Goal: Transaction & Acquisition: Purchase product/service

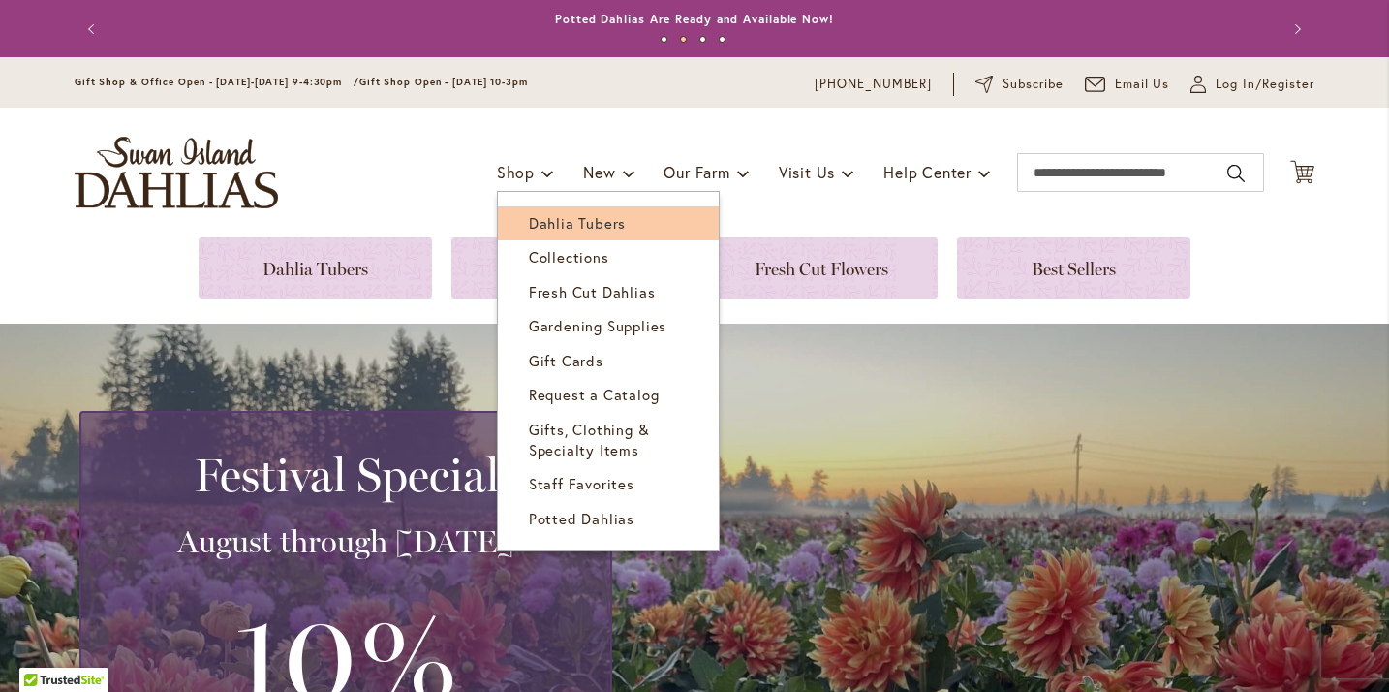
click at [533, 218] on span "Dahlia Tubers" at bounding box center [577, 222] width 97 height 19
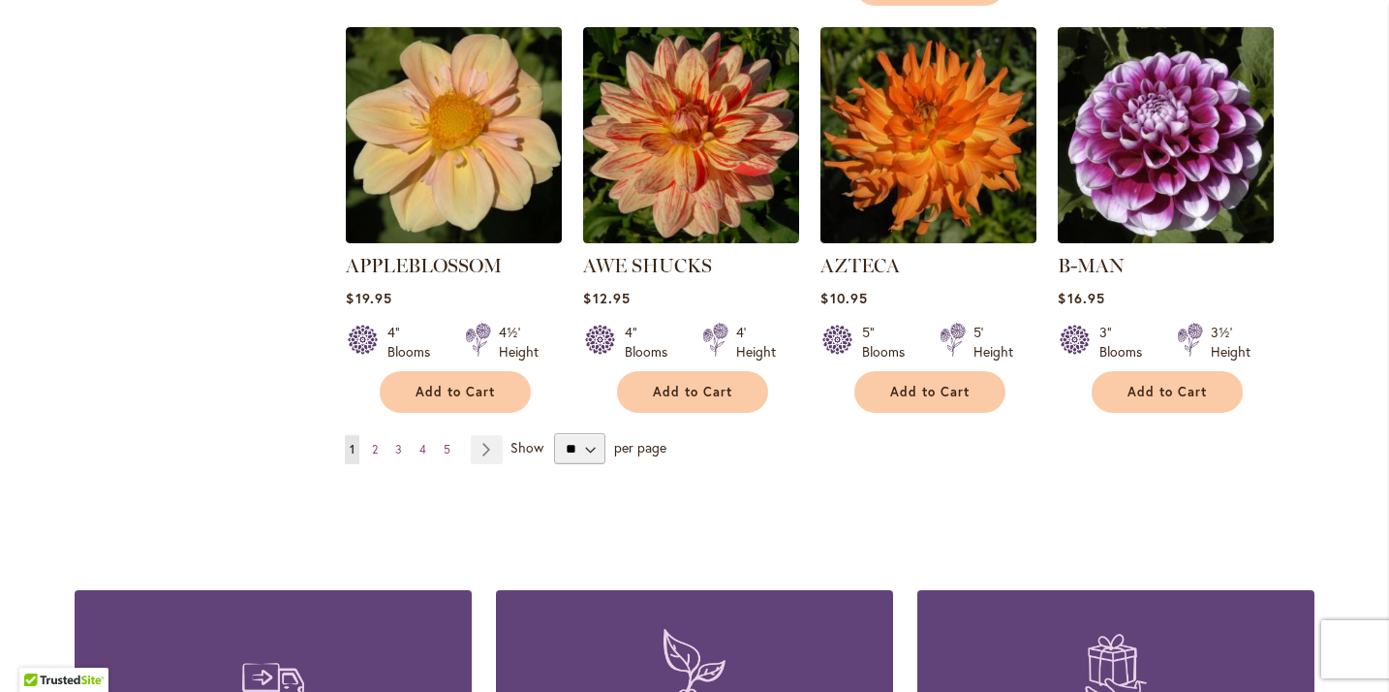
scroll to position [1707, 0]
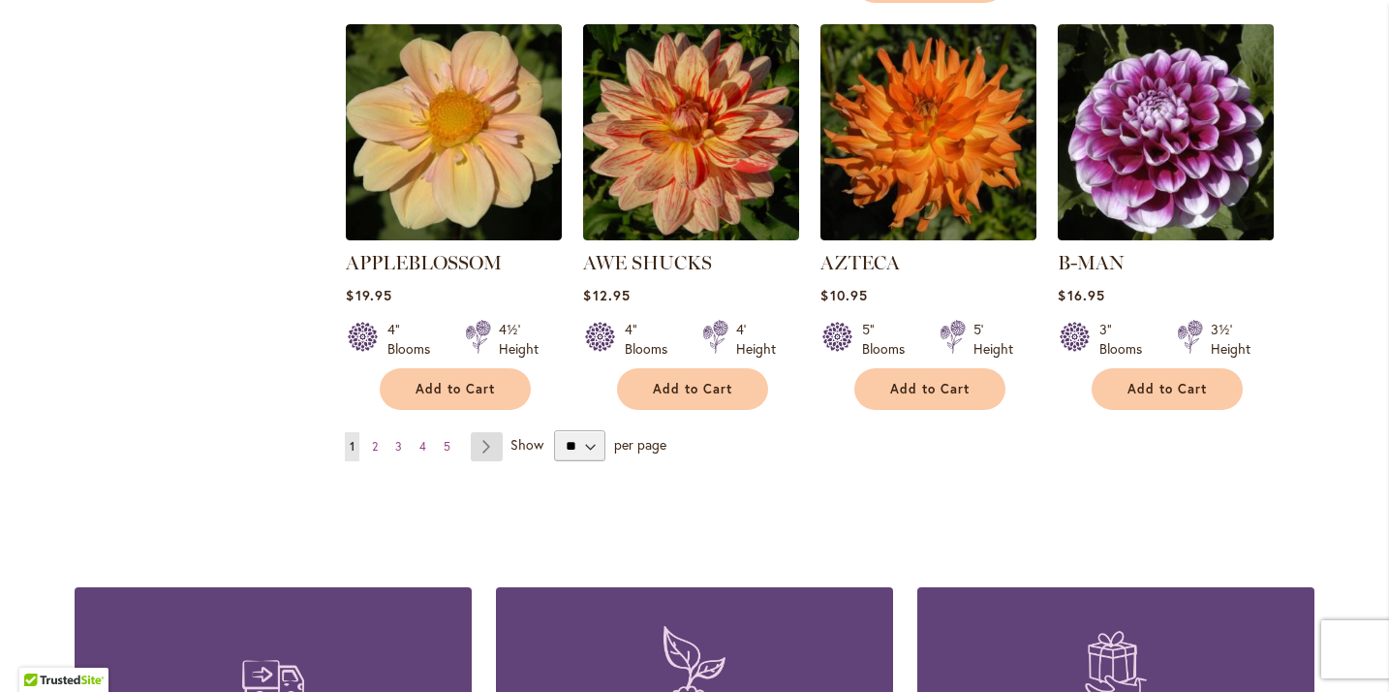
click at [481, 432] on link "Page Next" at bounding box center [487, 446] width 32 height 29
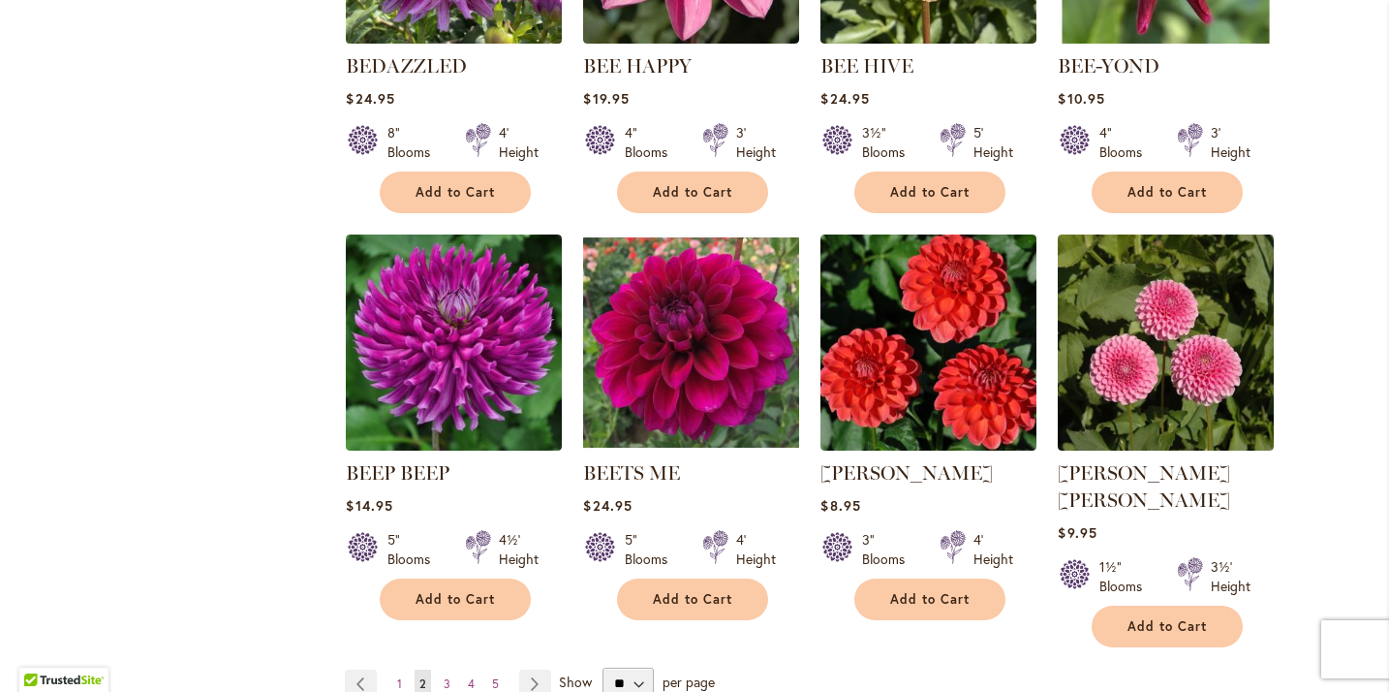
scroll to position [1473, 0]
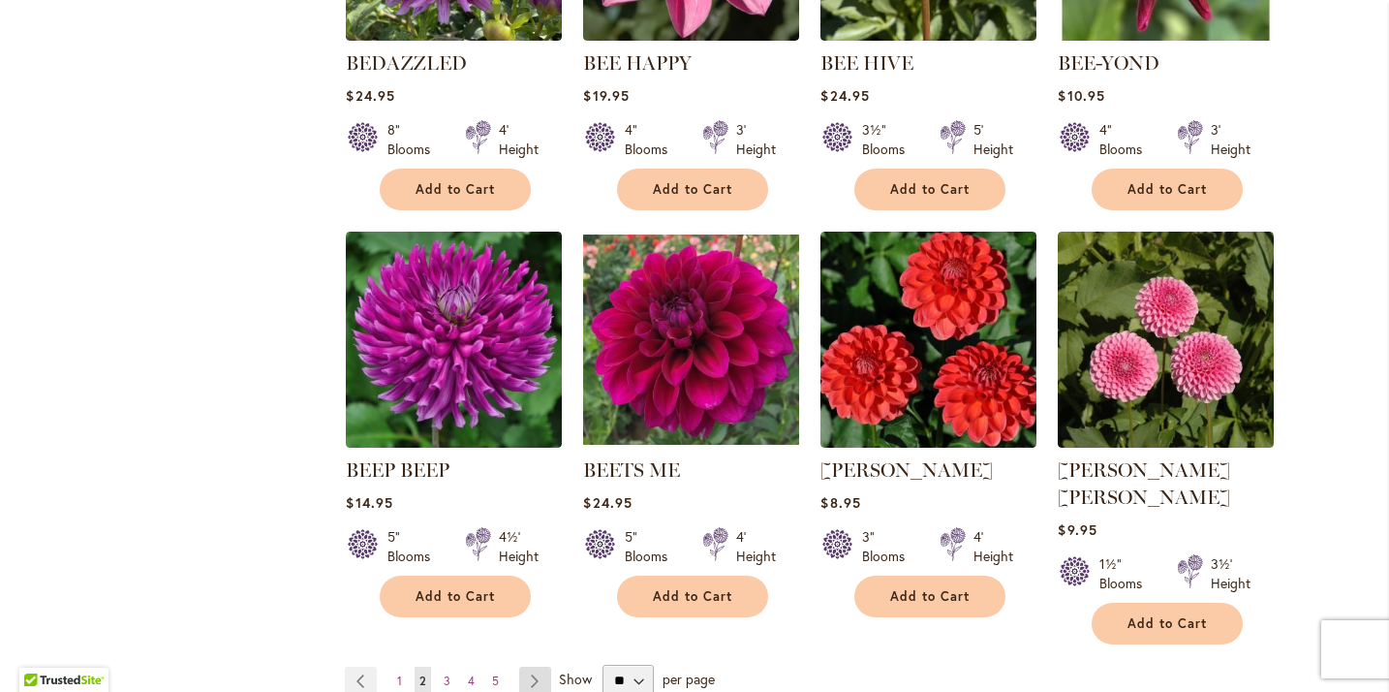
click at [530, 667] on link "Page Next" at bounding box center [535, 681] width 32 height 29
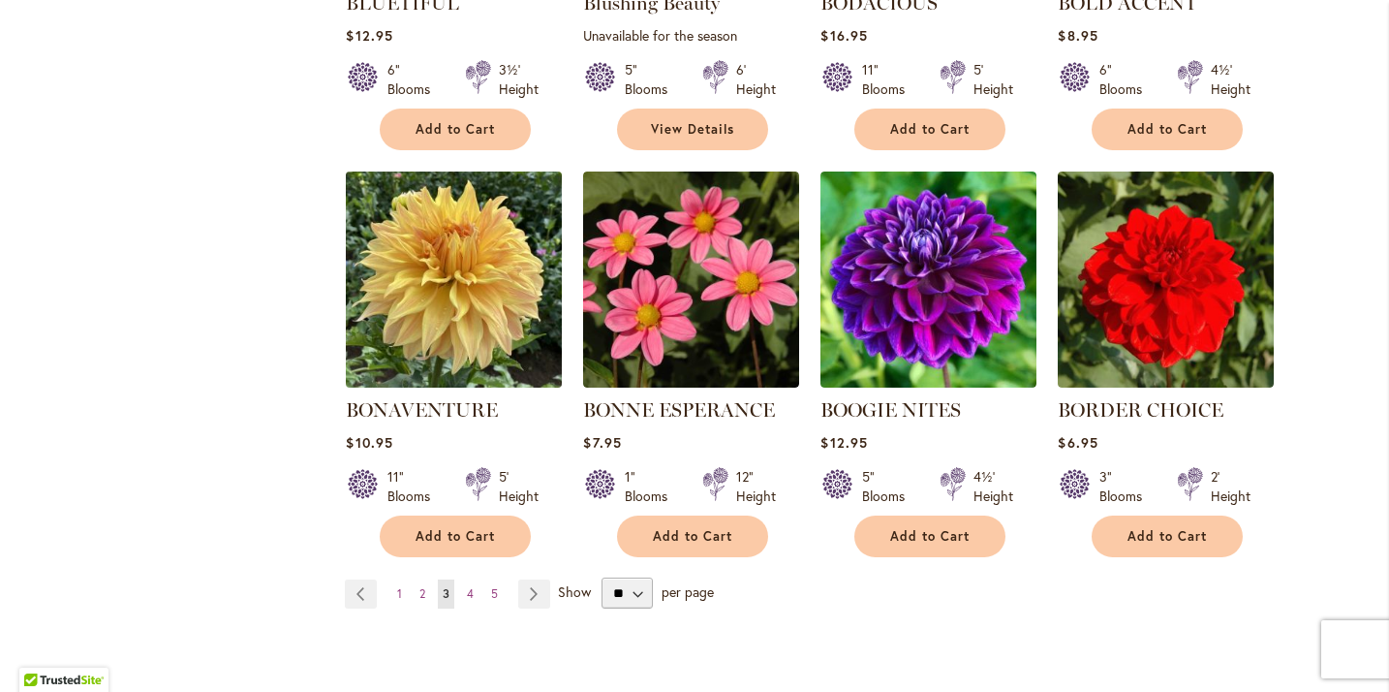
scroll to position [1537, 0]
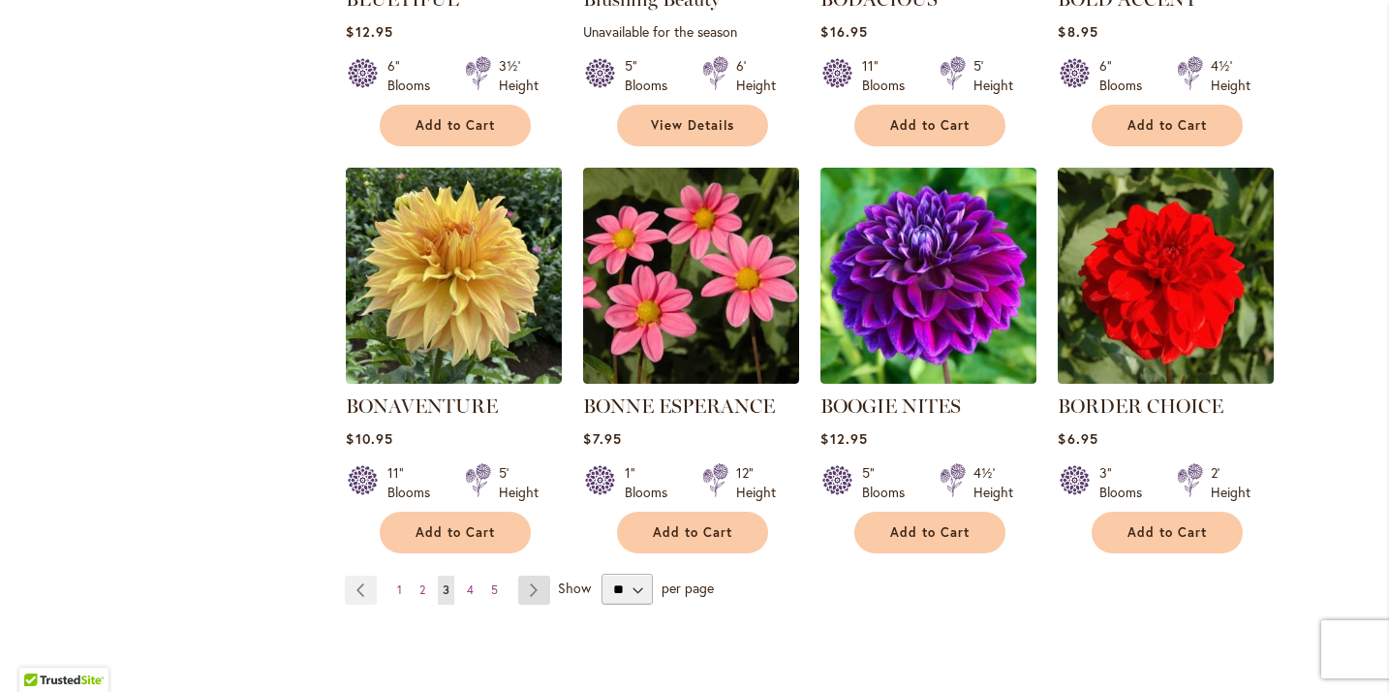
click at [530, 589] on link "Page Next" at bounding box center [534, 590] width 32 height 29
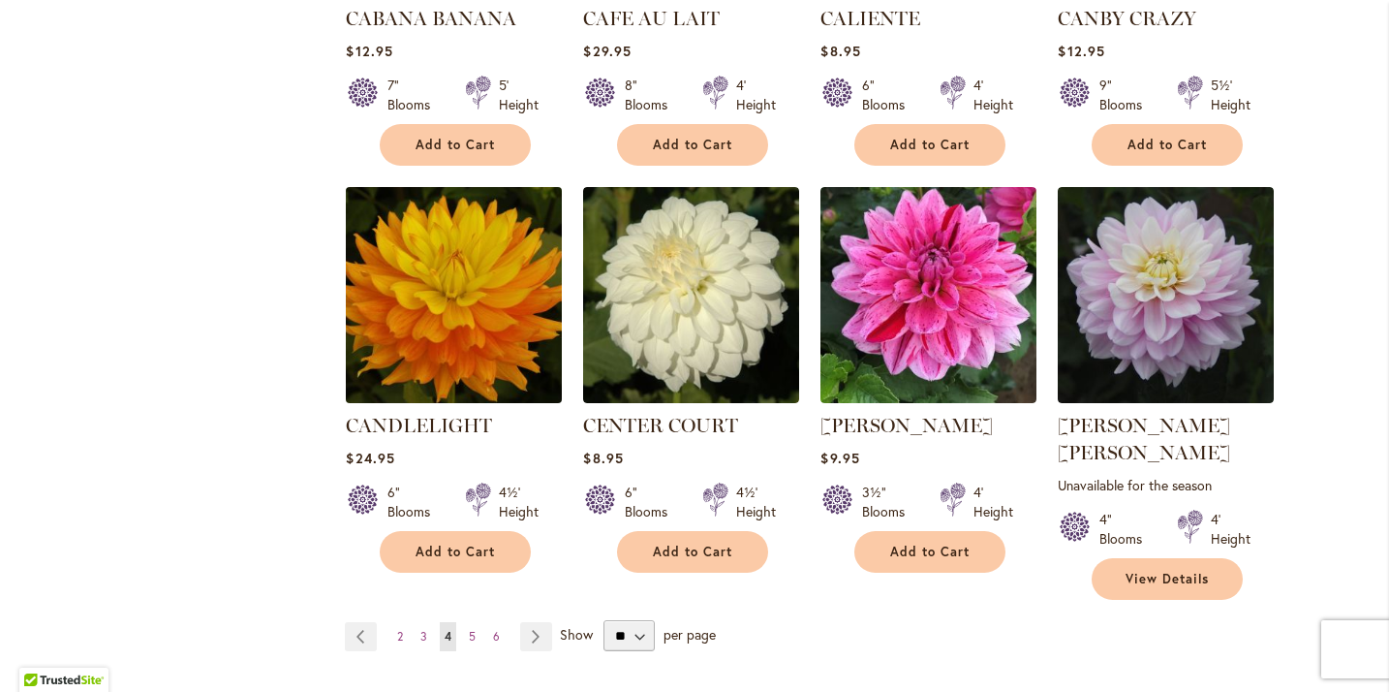
scroll to position [1548, 0]
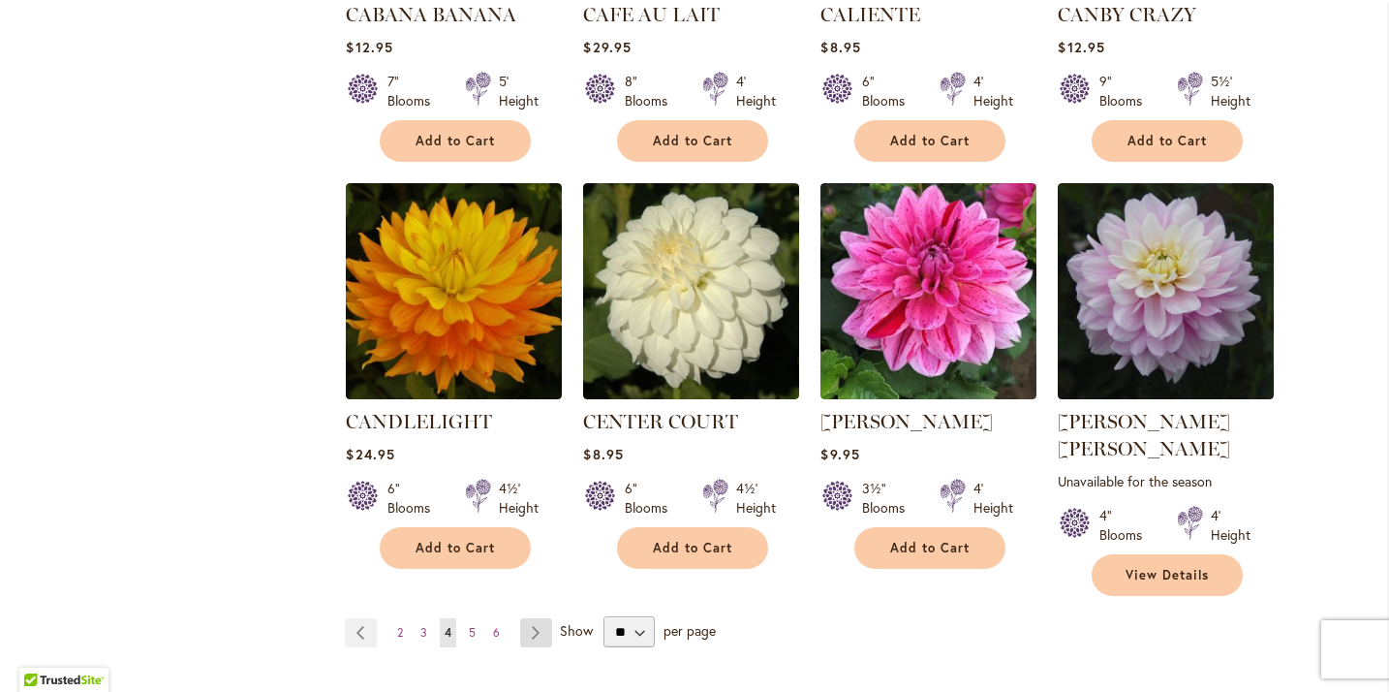
click at [532, 618] on link "Page Next" at bounding box center [536, 632] width 32 height 29
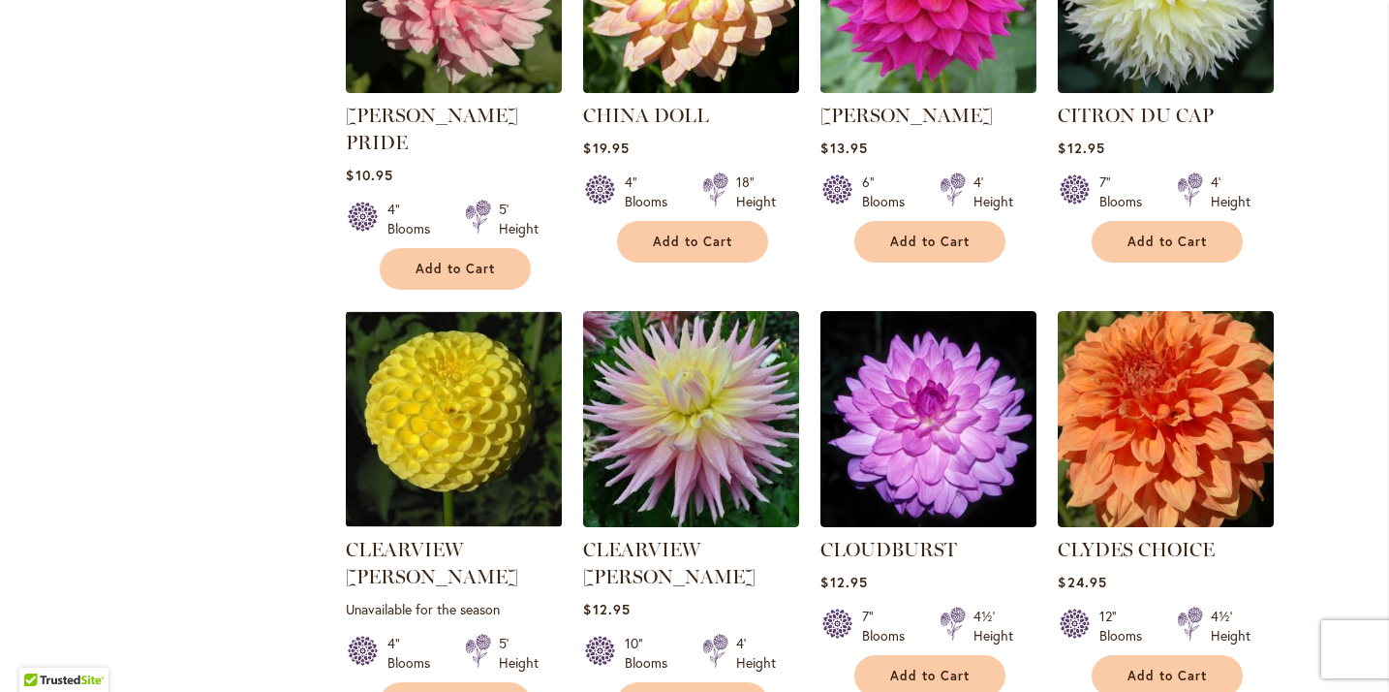
scroll to position [1452, 0]
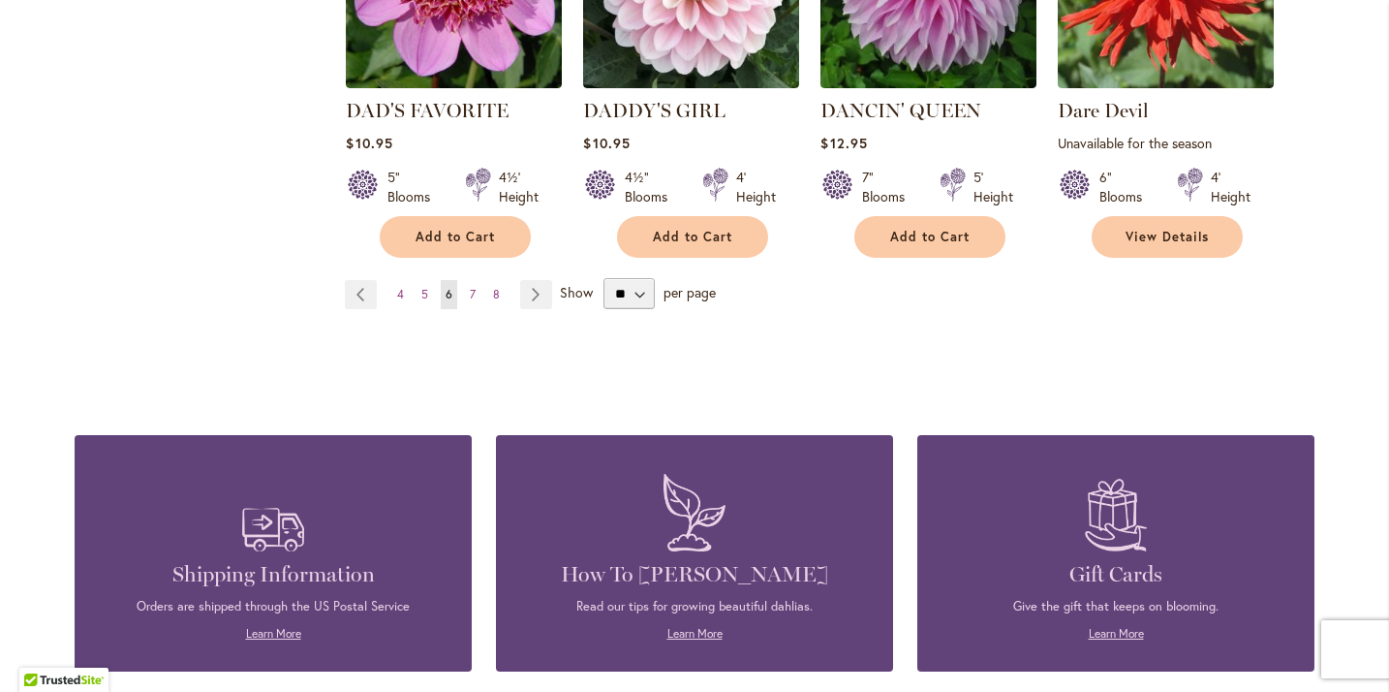
scroll to position [1908, 0]
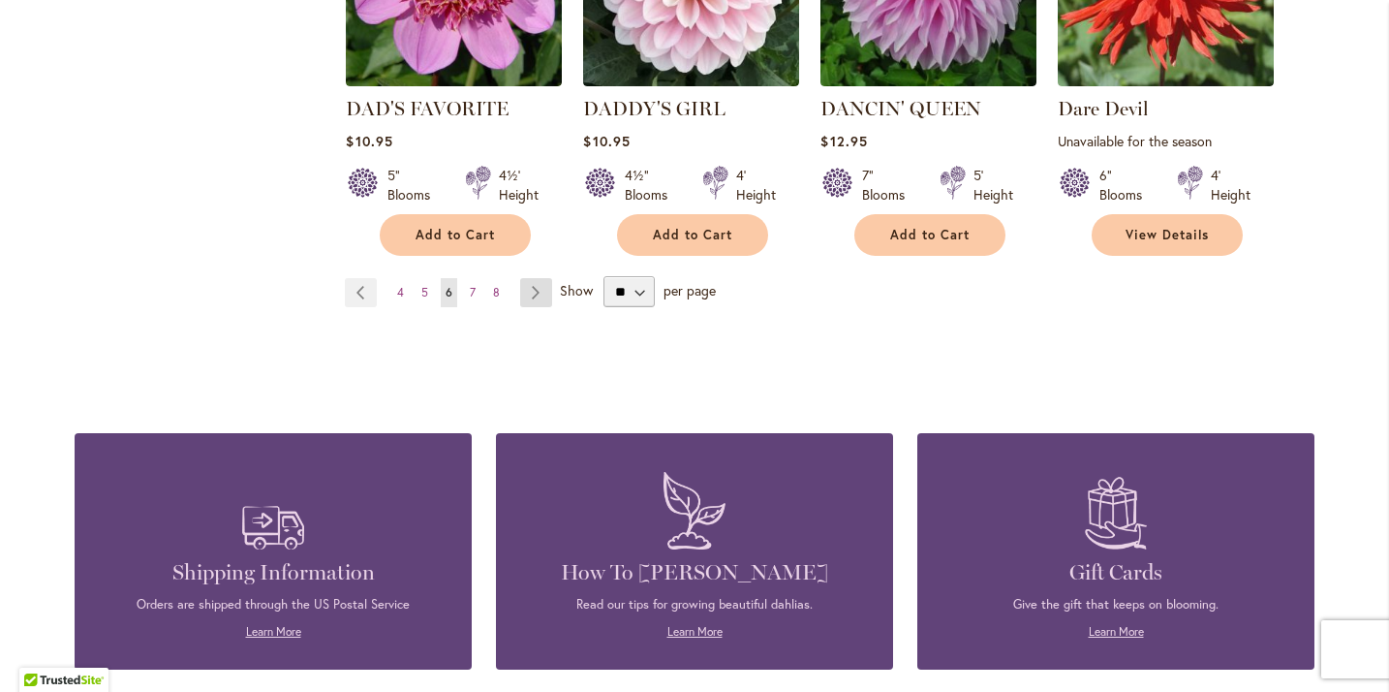
click at [535, 278] on link "Page Next" at bounding box center [536, 292] width 32 height 29
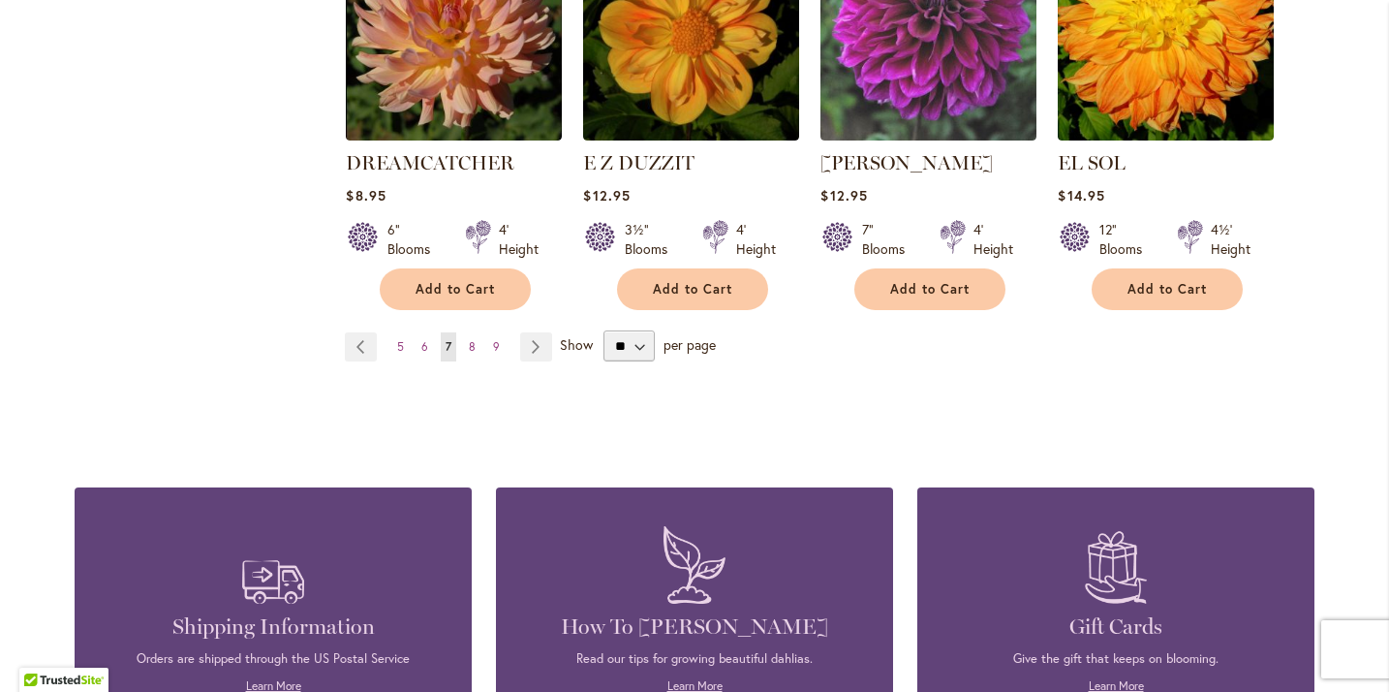
scroll to position [1842, 0]
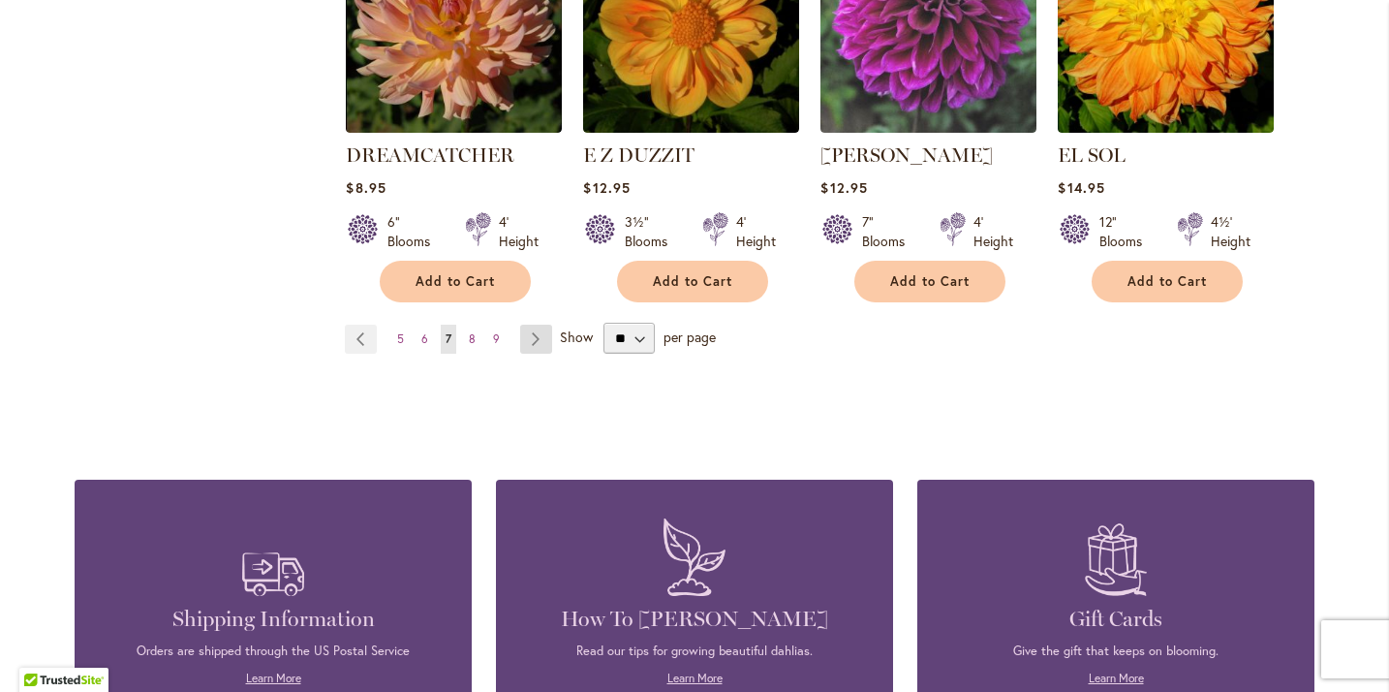
click at [534, 325] on link "Page Next" at bounding box center [536, 339] width 32 height 29
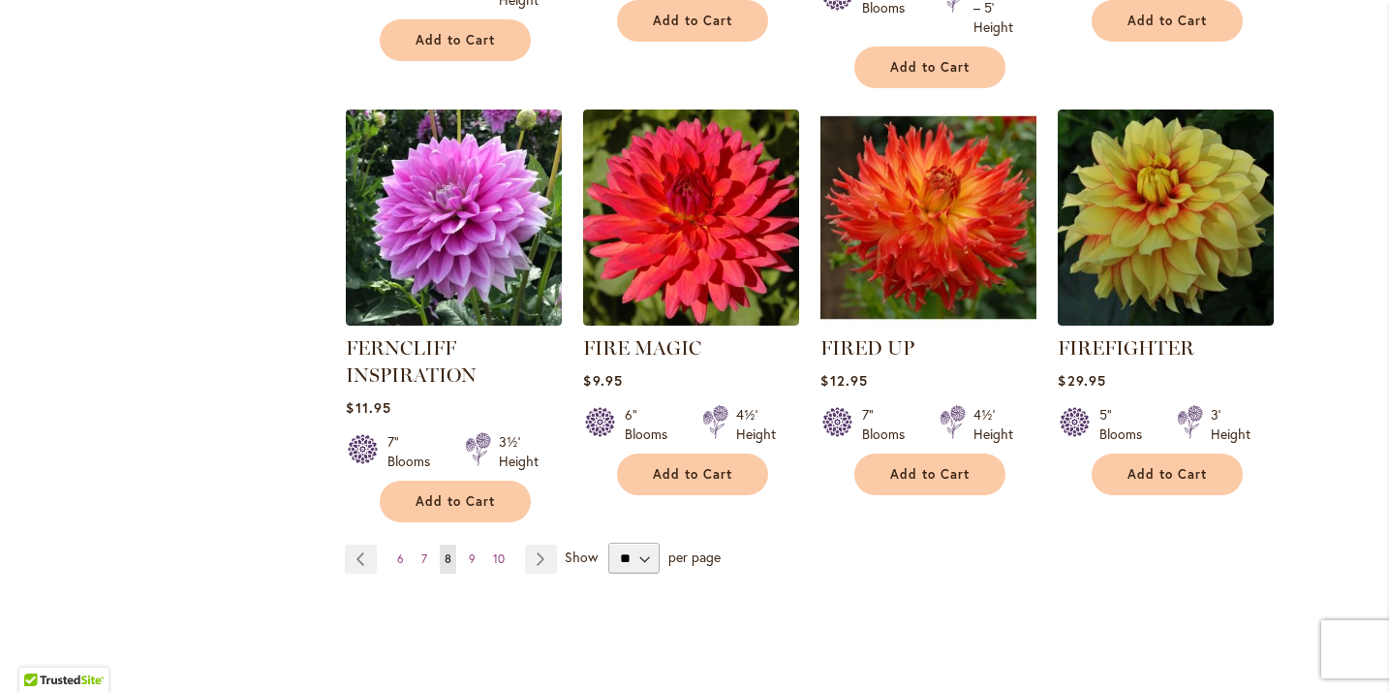
scroll to position [1642, 0]
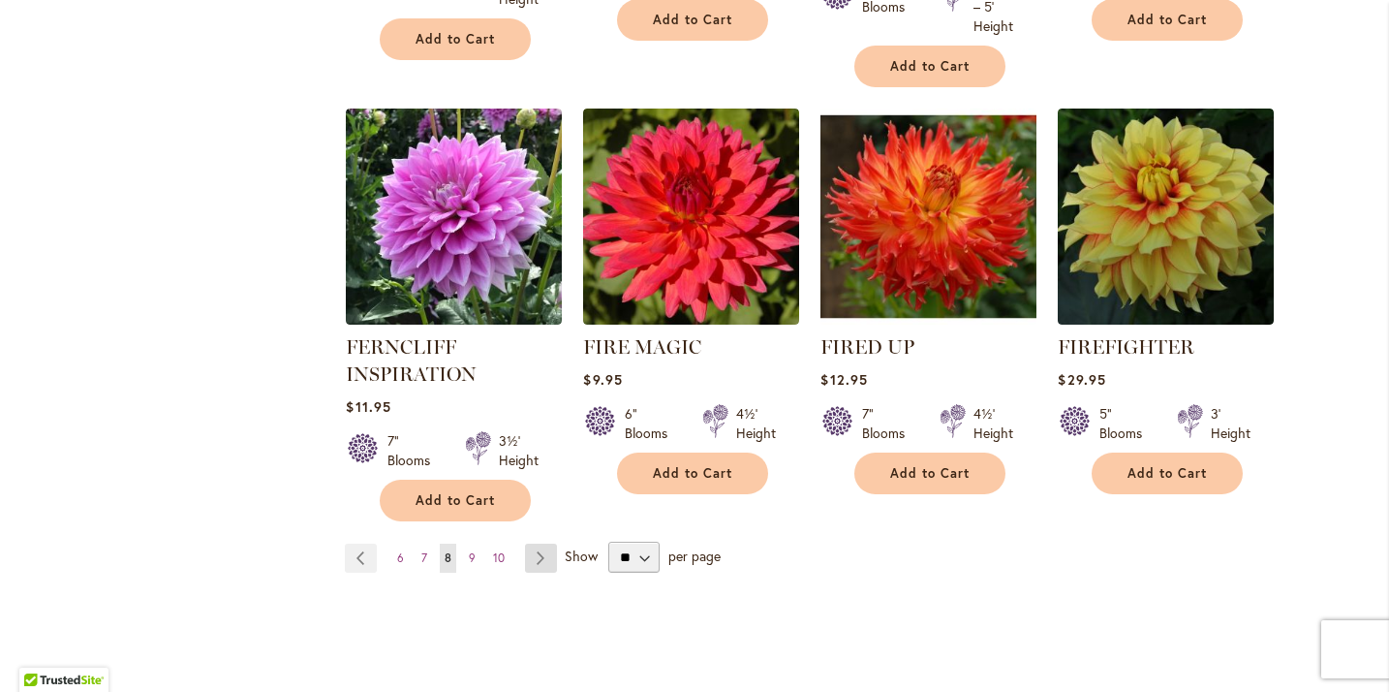
click at [539, 551] on link "Page Next" at bounding box center [541, 558] width 32 height 29
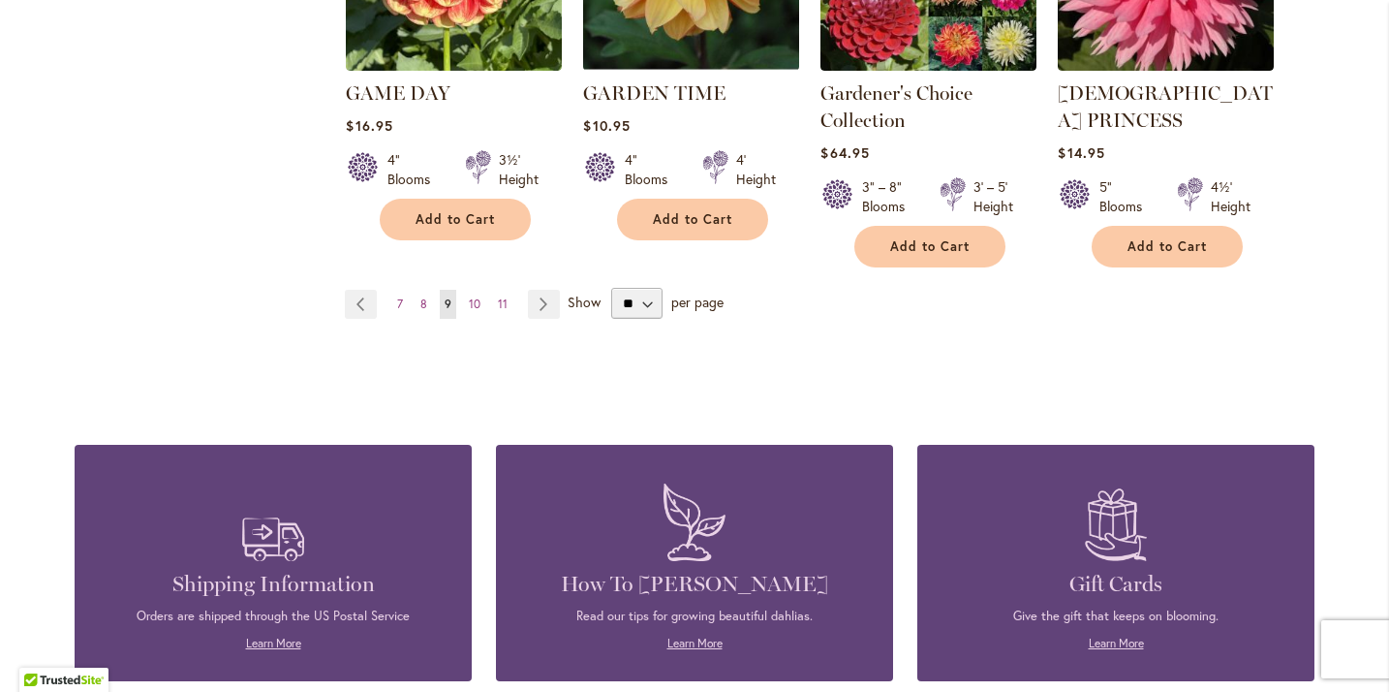
scroll to position [1933, 0]
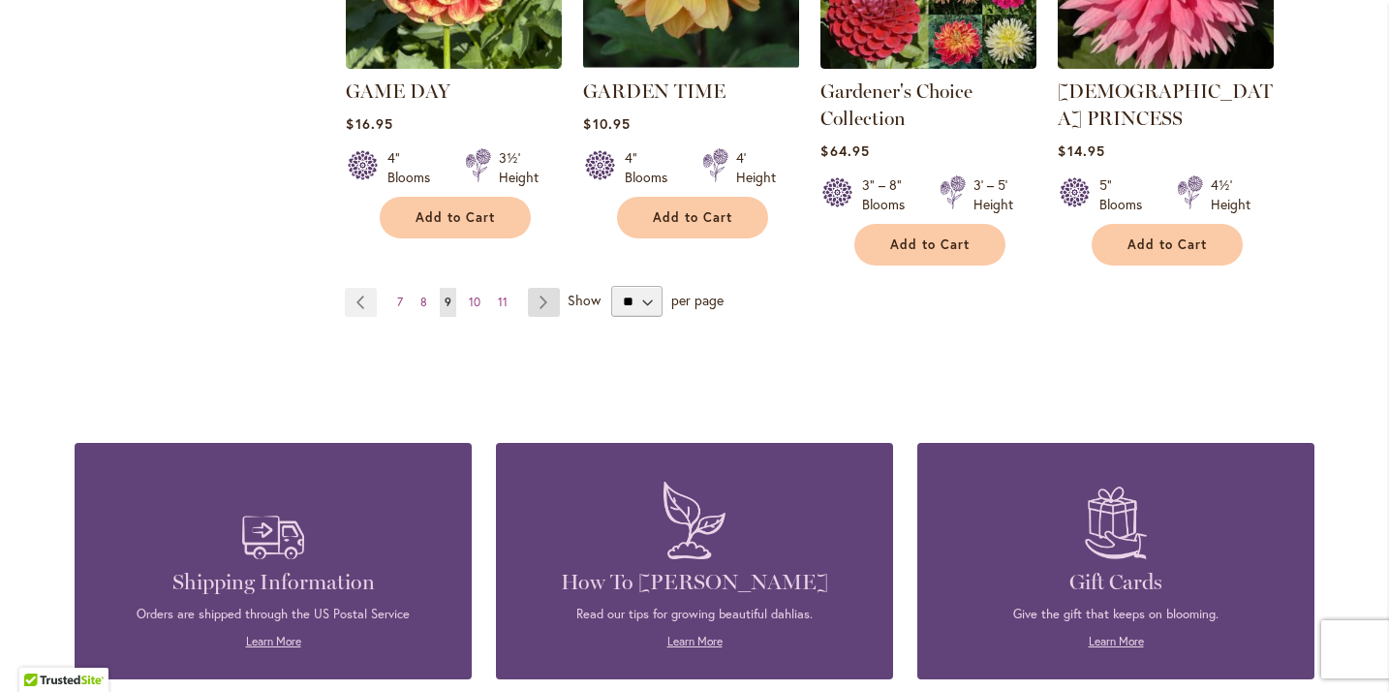
click at [539, 288] on link "Page Next" at bounding box center [544, 302] width 32 height 29
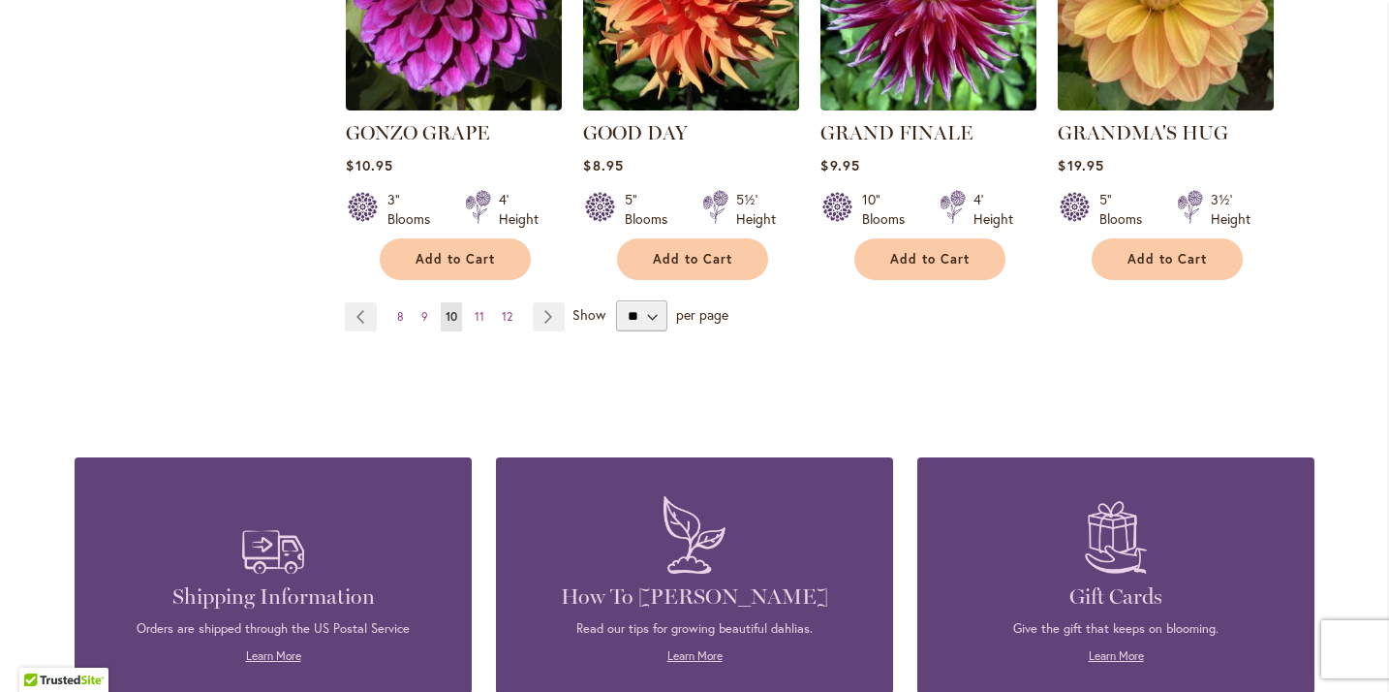
scroll to position [1838, 0]
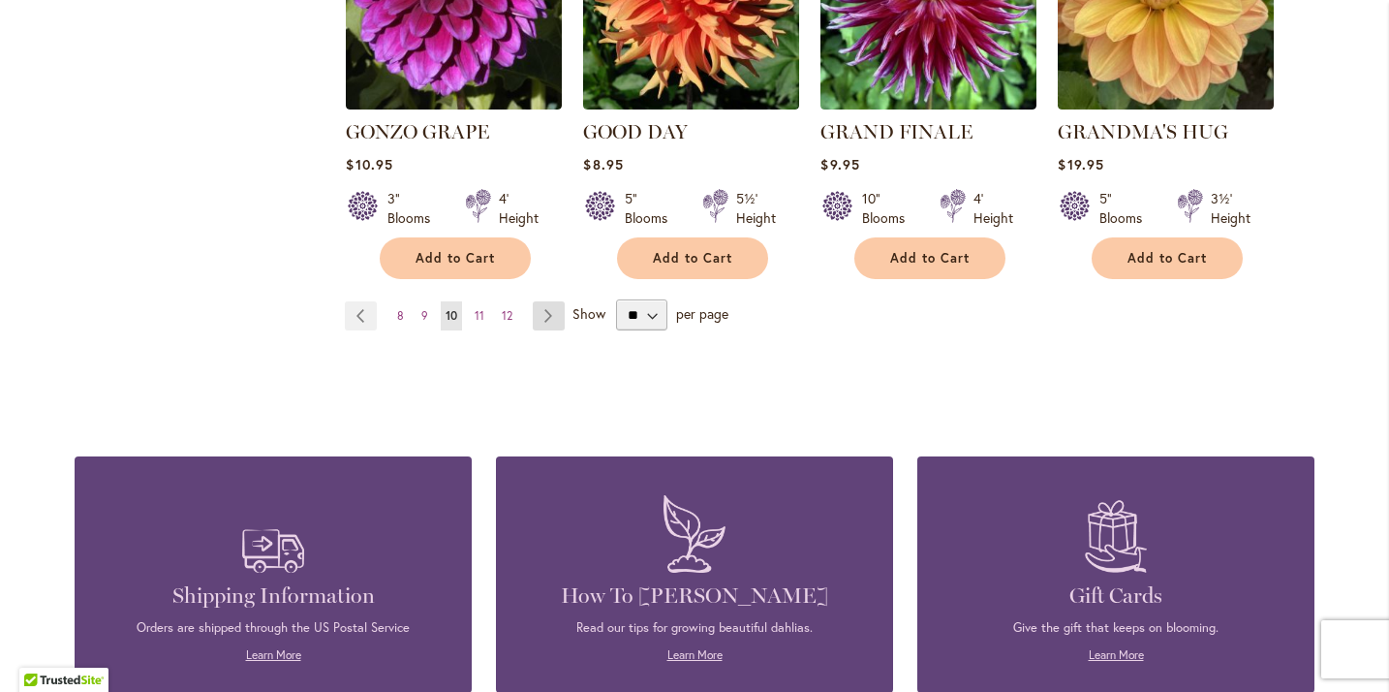
click at [548, 301] on link "Page Next" at bounding box center [549, 315] width 32 height 29
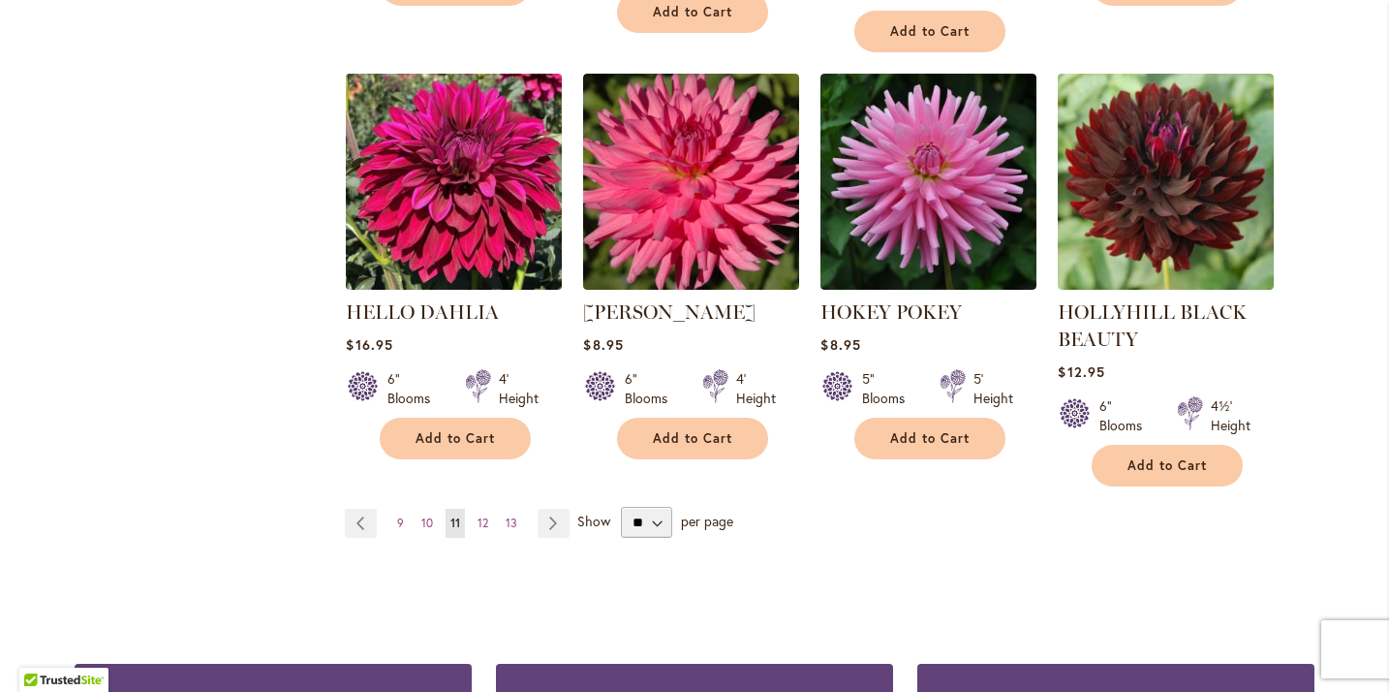
scroll to position [1708, 0]
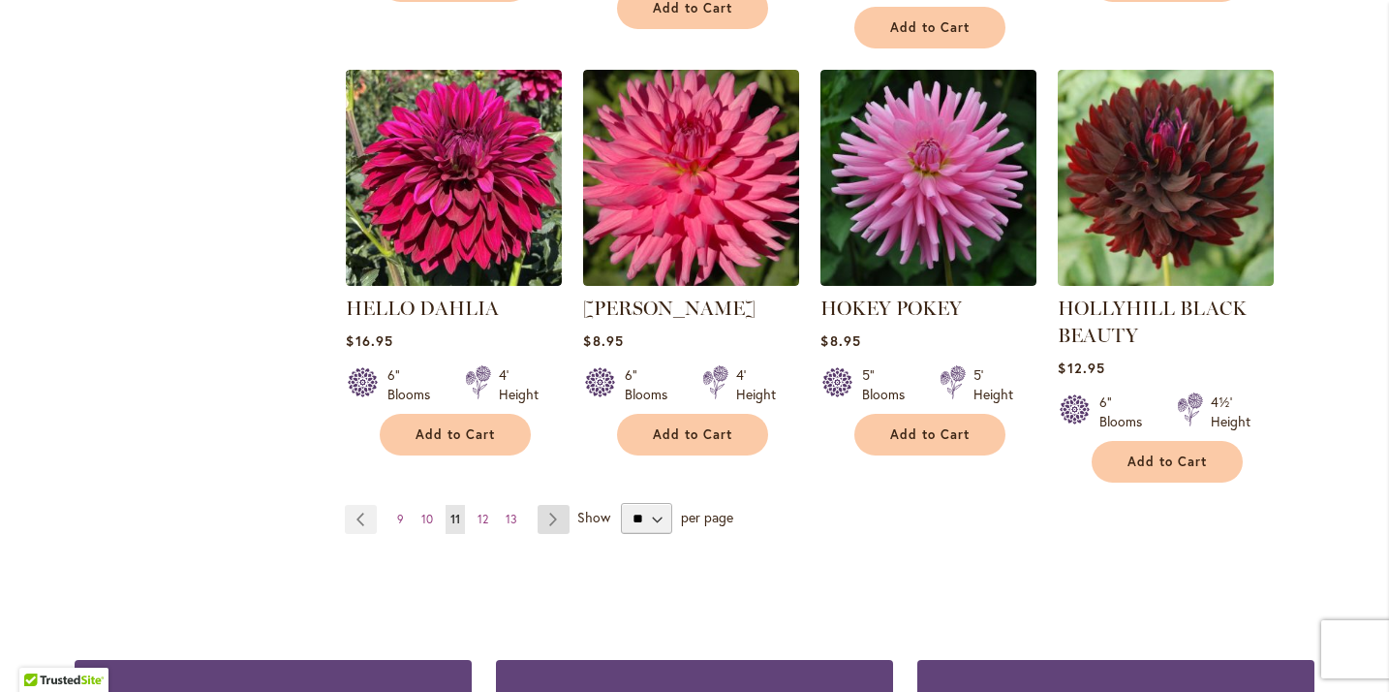
click at [551, 518] on link "Page Next" at bounding box center [554, 519] width 32 height 29
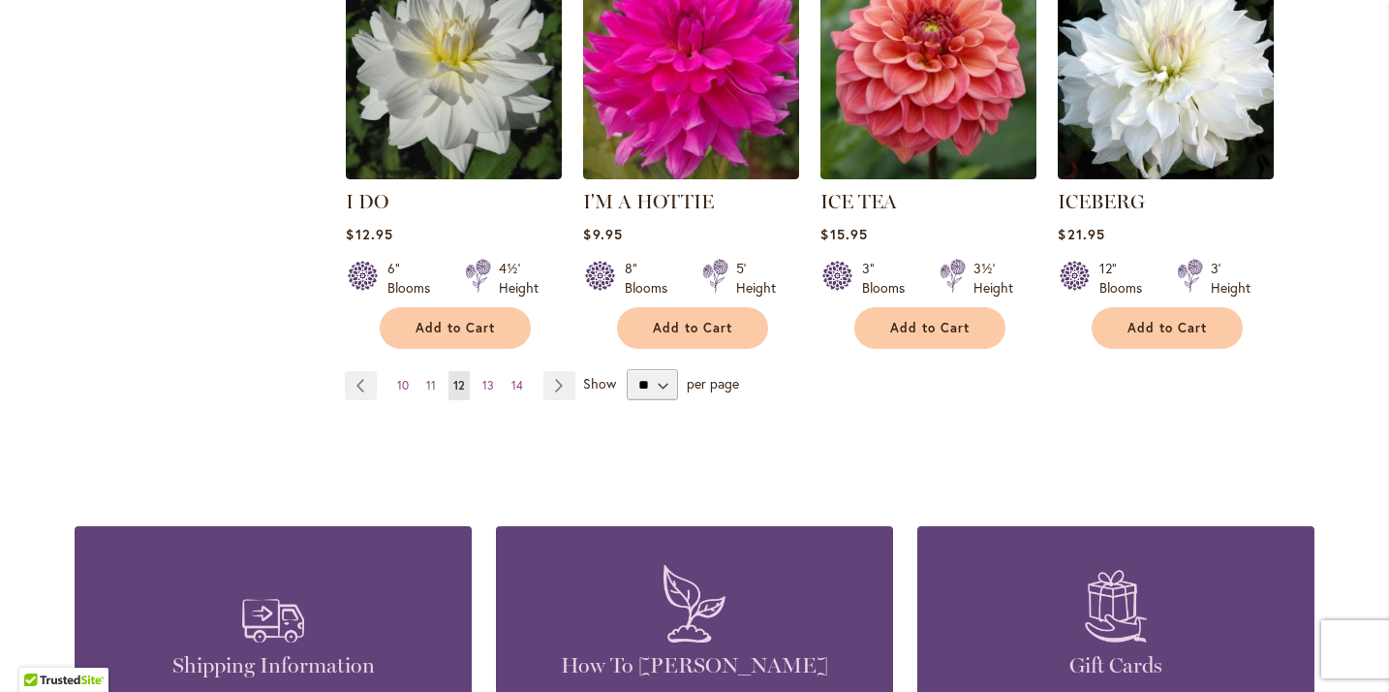
scroll to position [1770, 0]
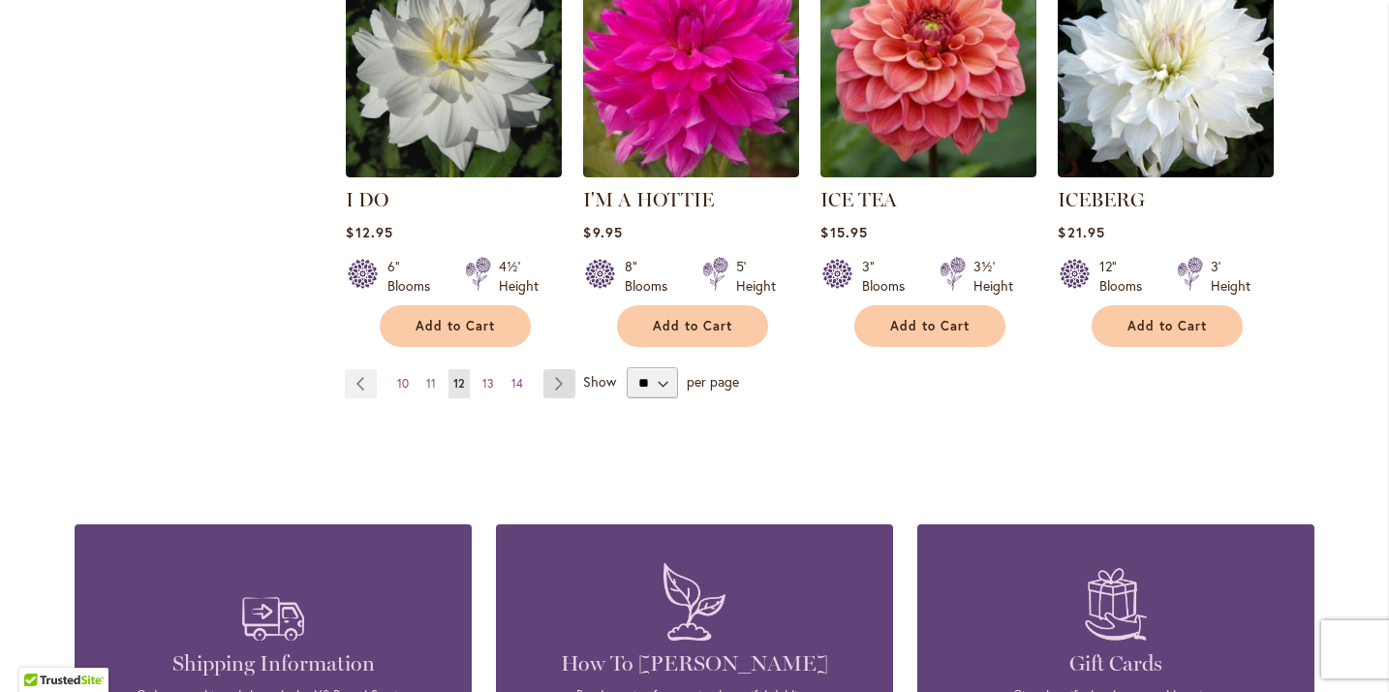
click at [556, 369] on link "Page Next" at bounding box center [560, 383] width 32 height 29
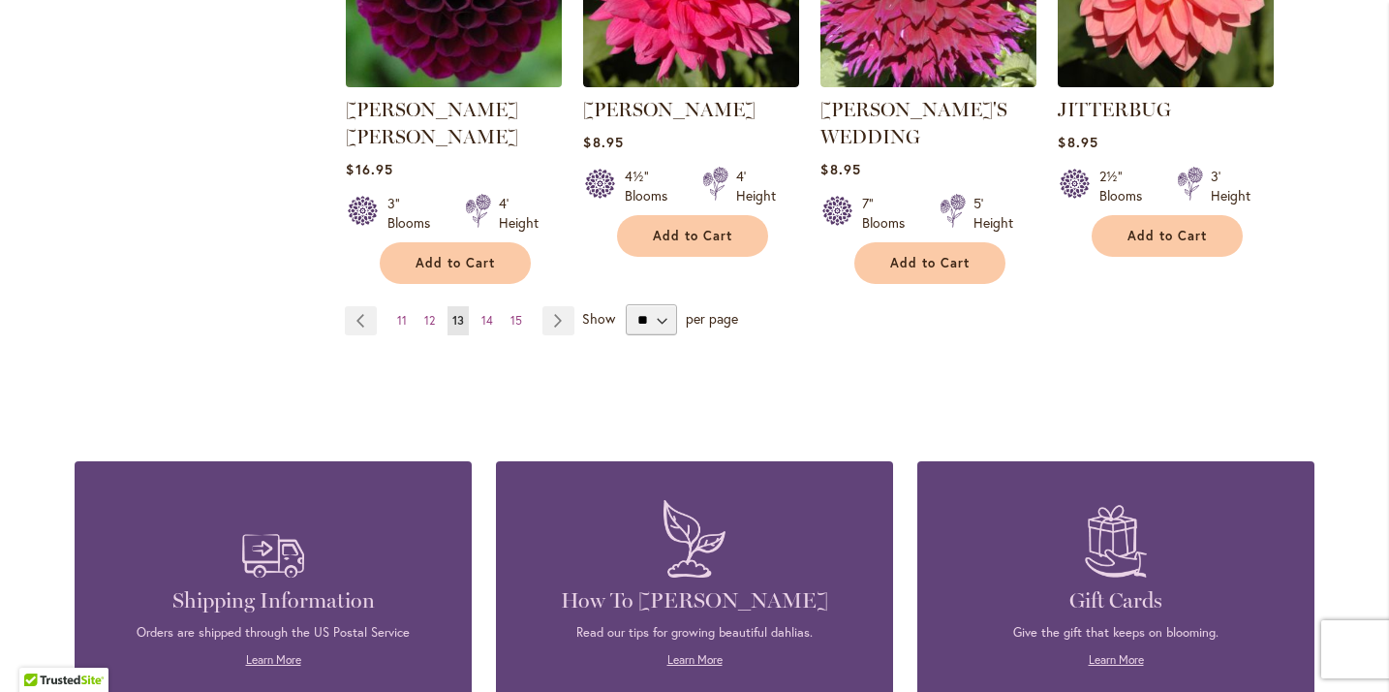
scroll to position [1887, 0]
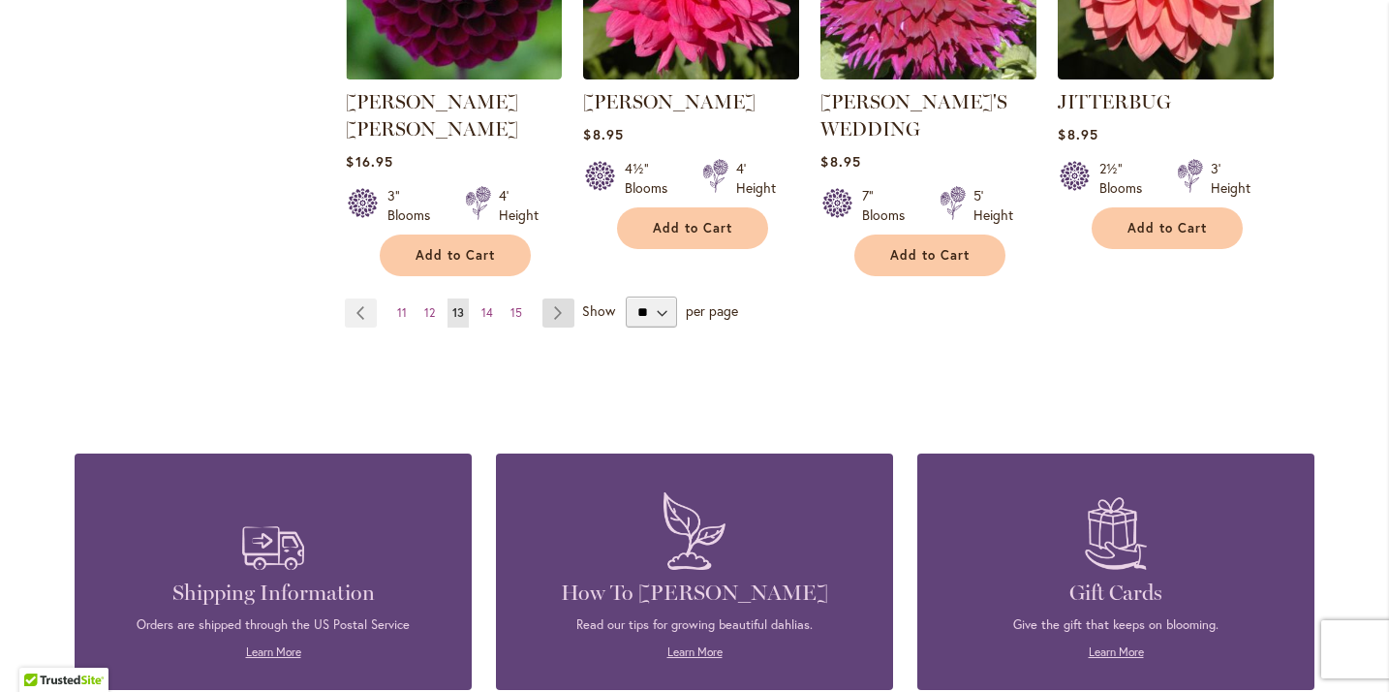
click at [555, 298] on link "Page Next" at bounding box center [559, 312] width 32 height 29
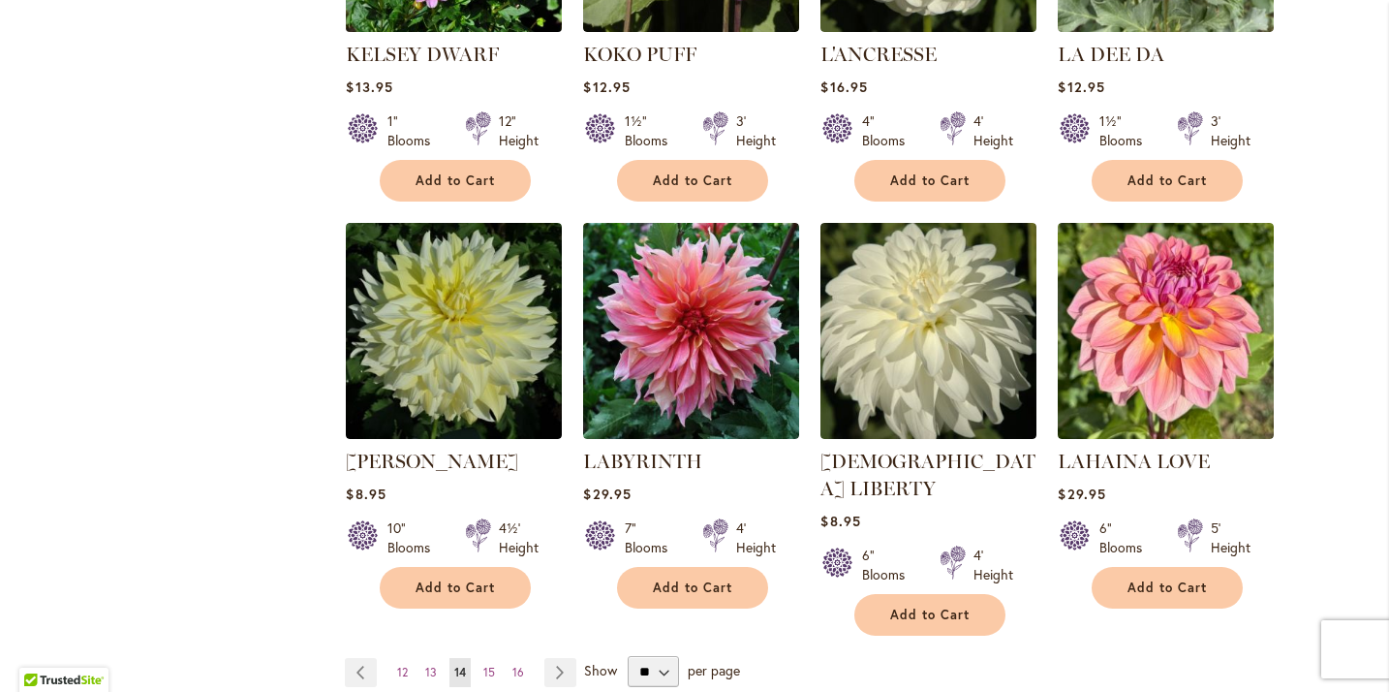
scroll to position [1483, 0]
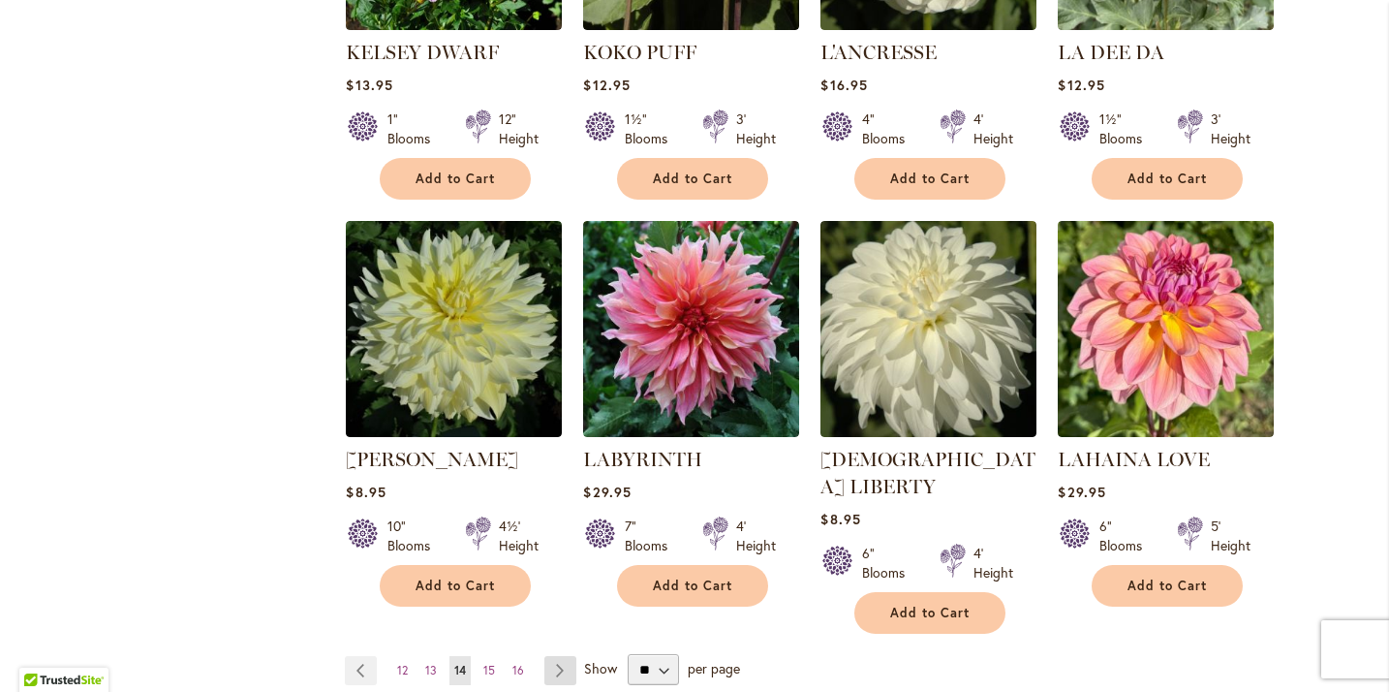
click at [558, 656] on link "Page Next" at bounding box center [561, 670] width 32 height 29
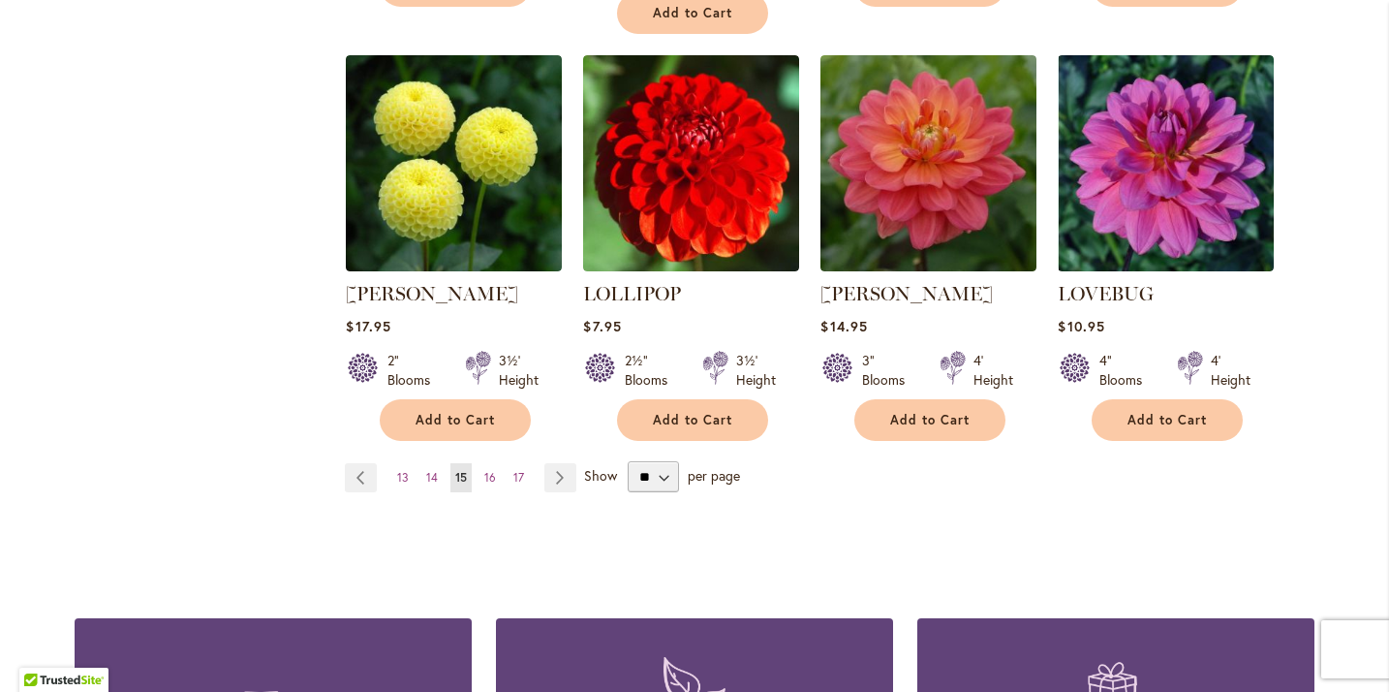
scroll to position [1704, 0]
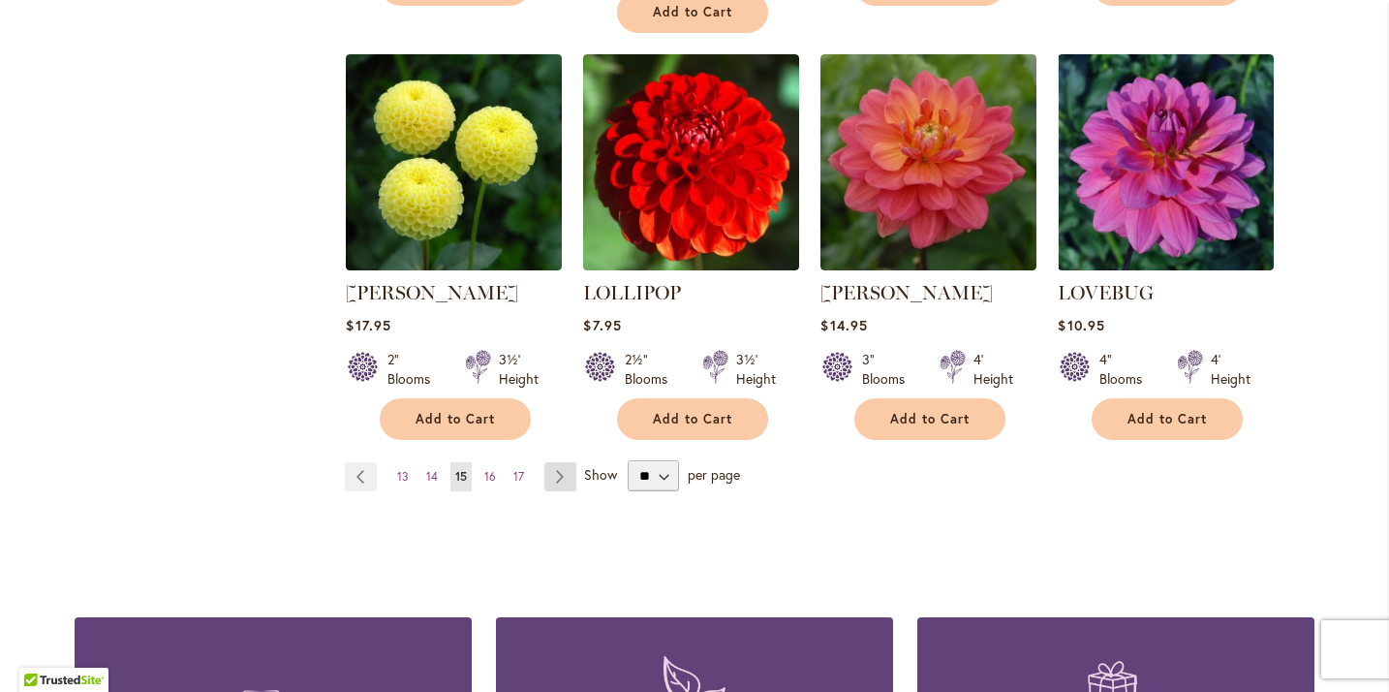
click at [562, 462] on link "Page Next" at bounding box center [561, 476] width 32 height 29
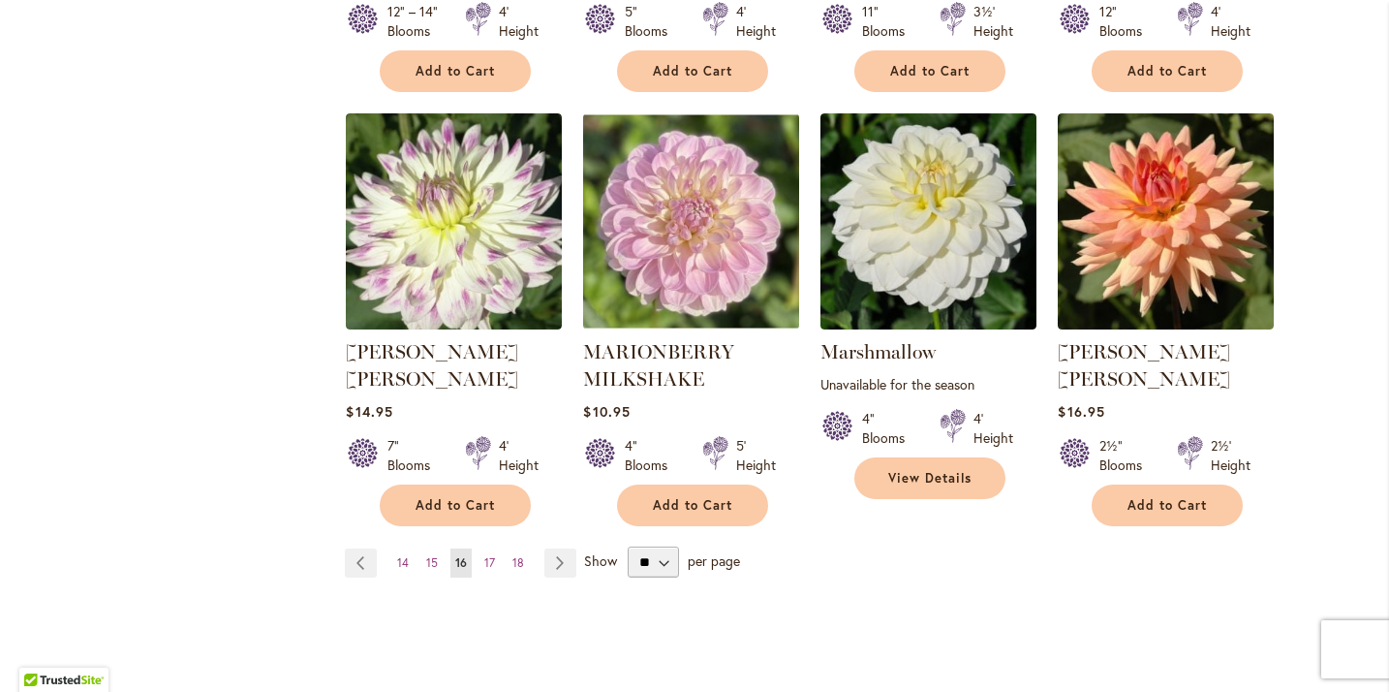
scroll to position [1619, 0]
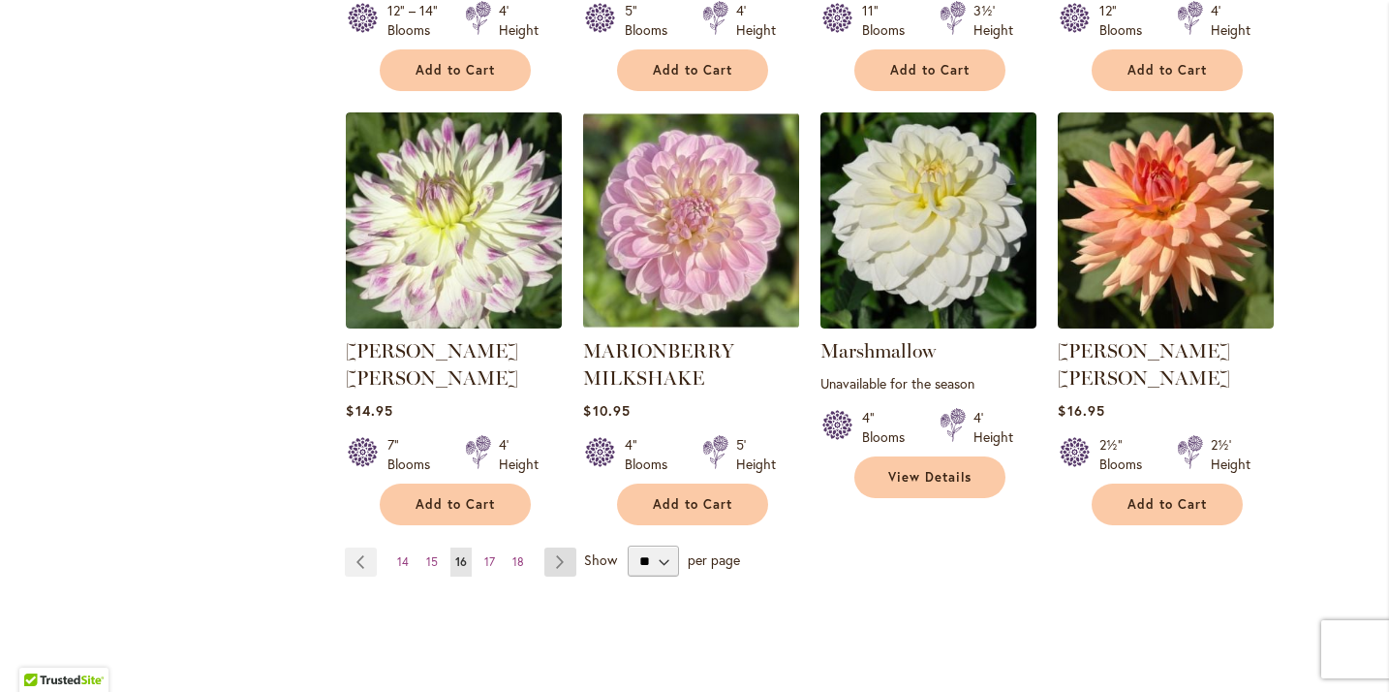
click at [555, 547] on link "Page Next" at bounding box center [561, 561] width 32 height 29
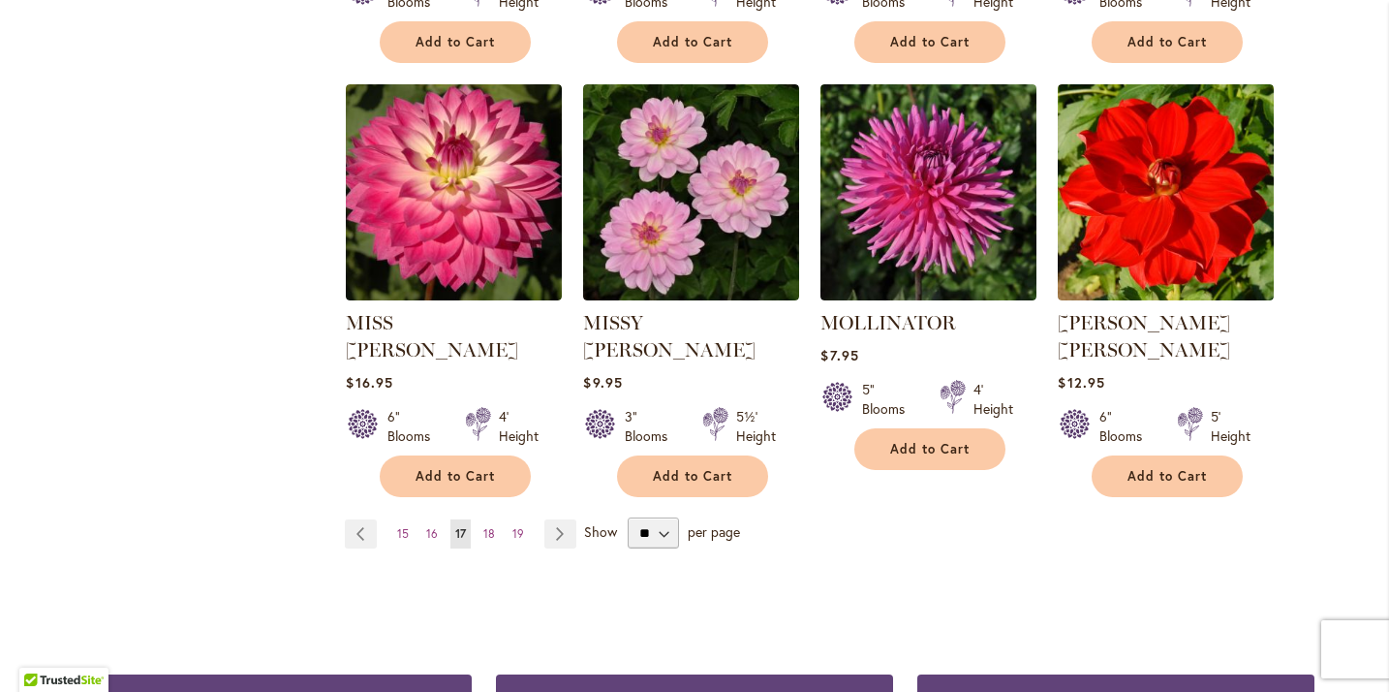
scroll to position [1622, 0]
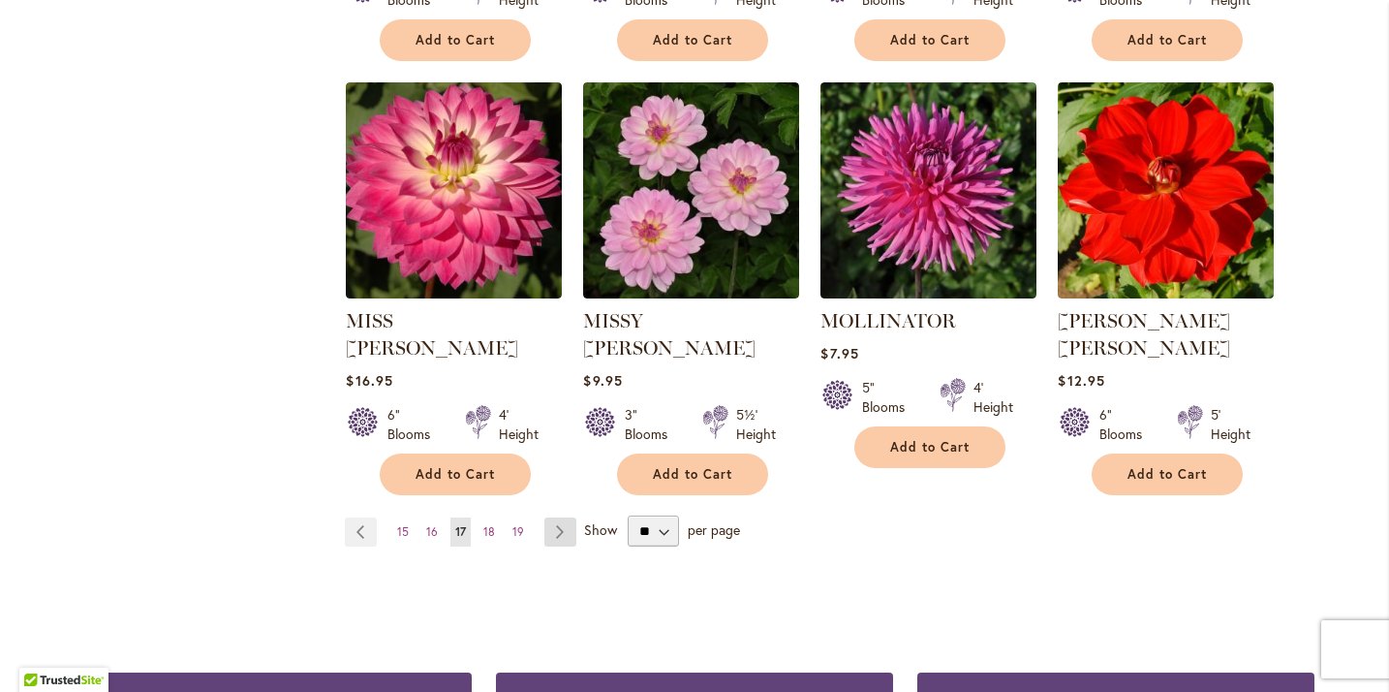
click at [555, 517] on link "Page Next" at bounding box center [561, 531] width 32 height 29
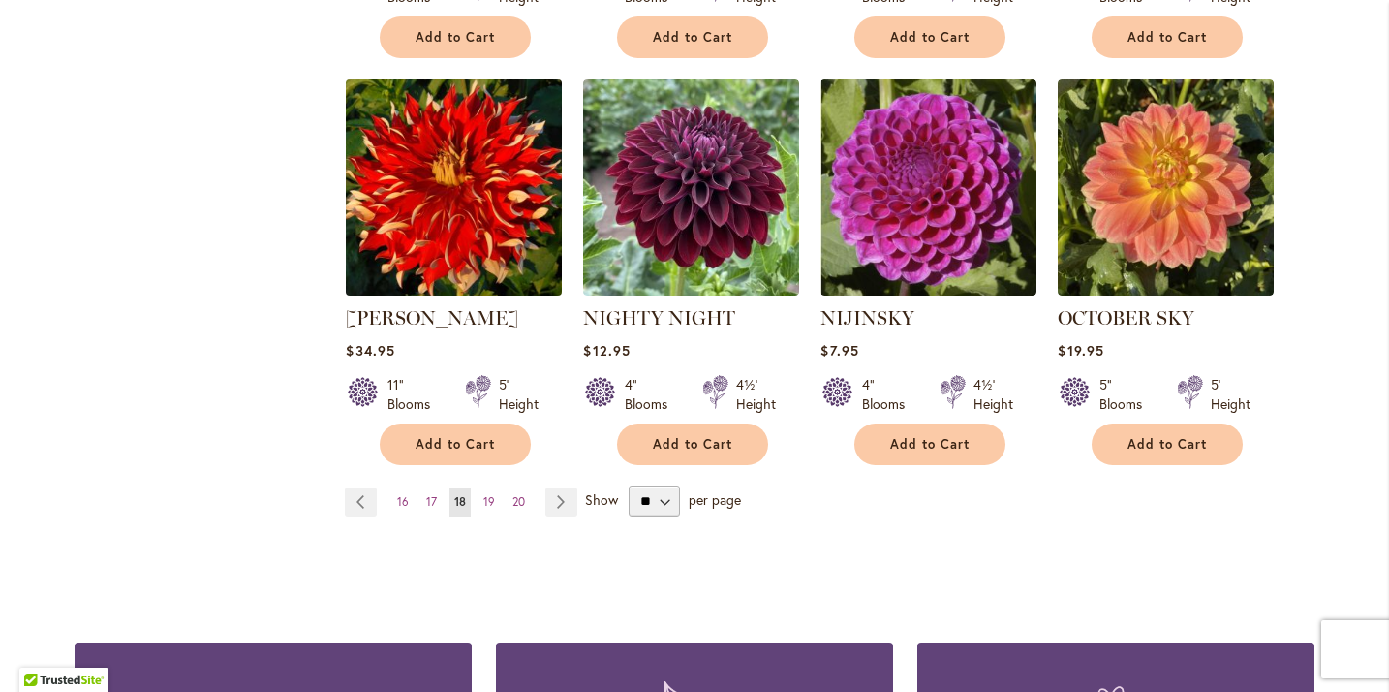
scroll to position [1655, 0]
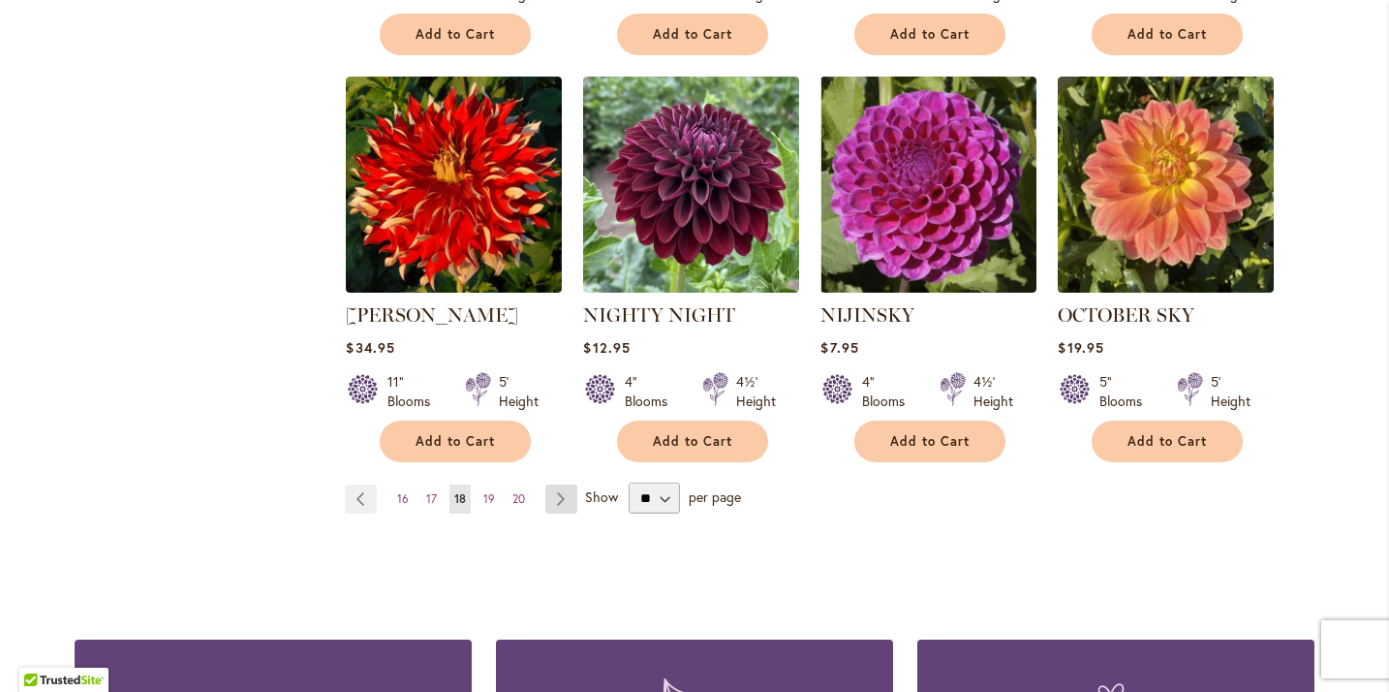
click at [558, 484] on link "Page Next" at bounding box center [561, 498] width 32 height 29
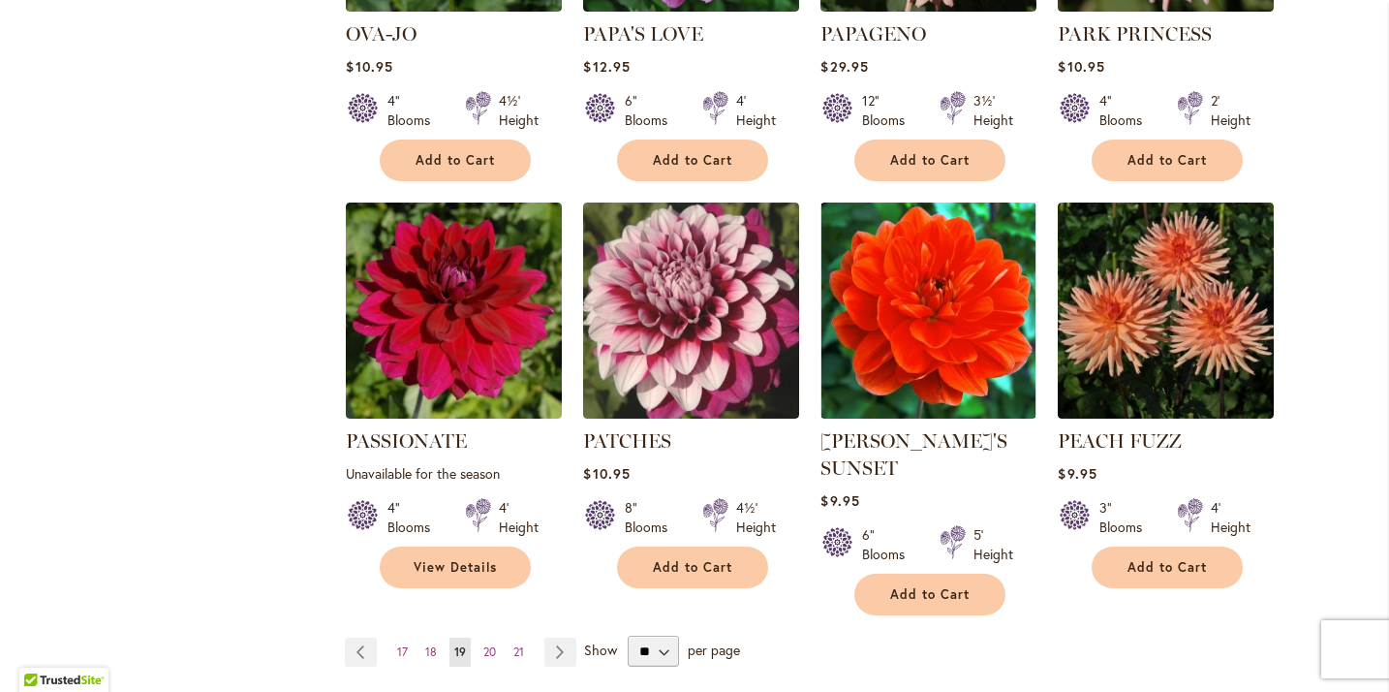
scroll to position [1533, 0]
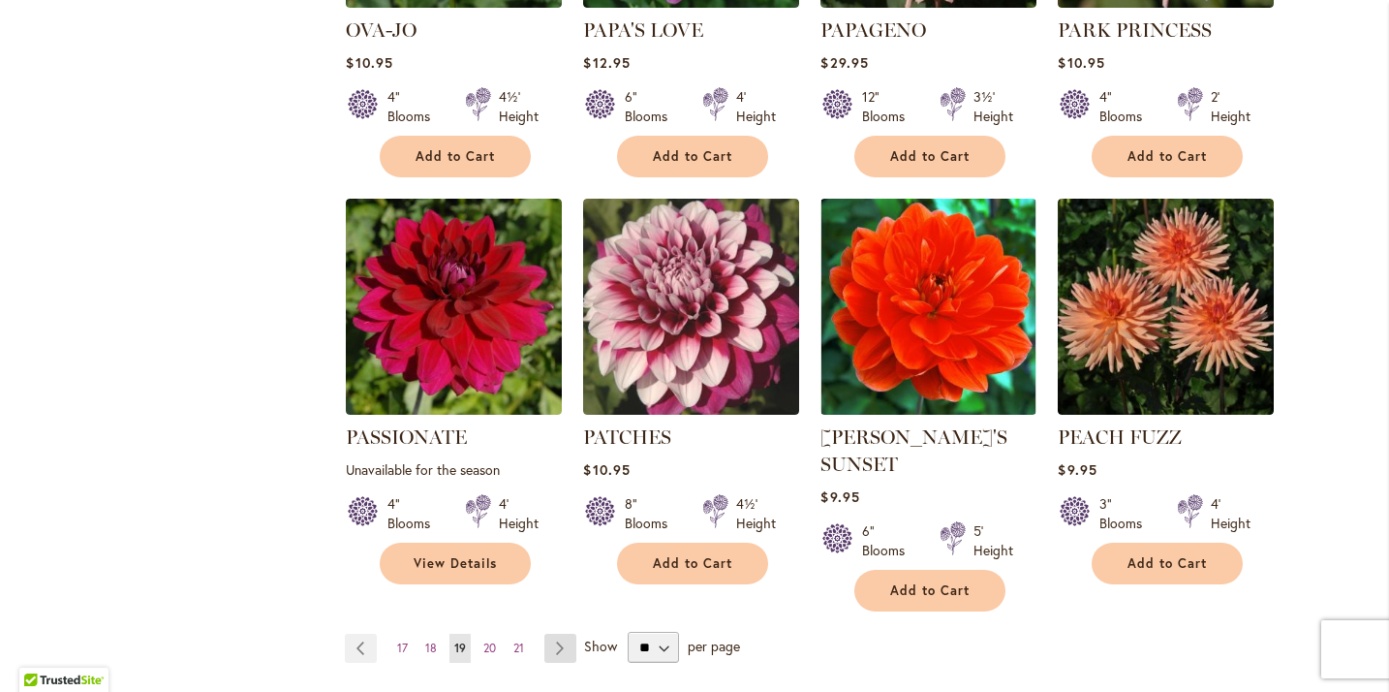
click at [558, 634] on link "Page Next" at bounding box center [561, 648] width 32 height 29
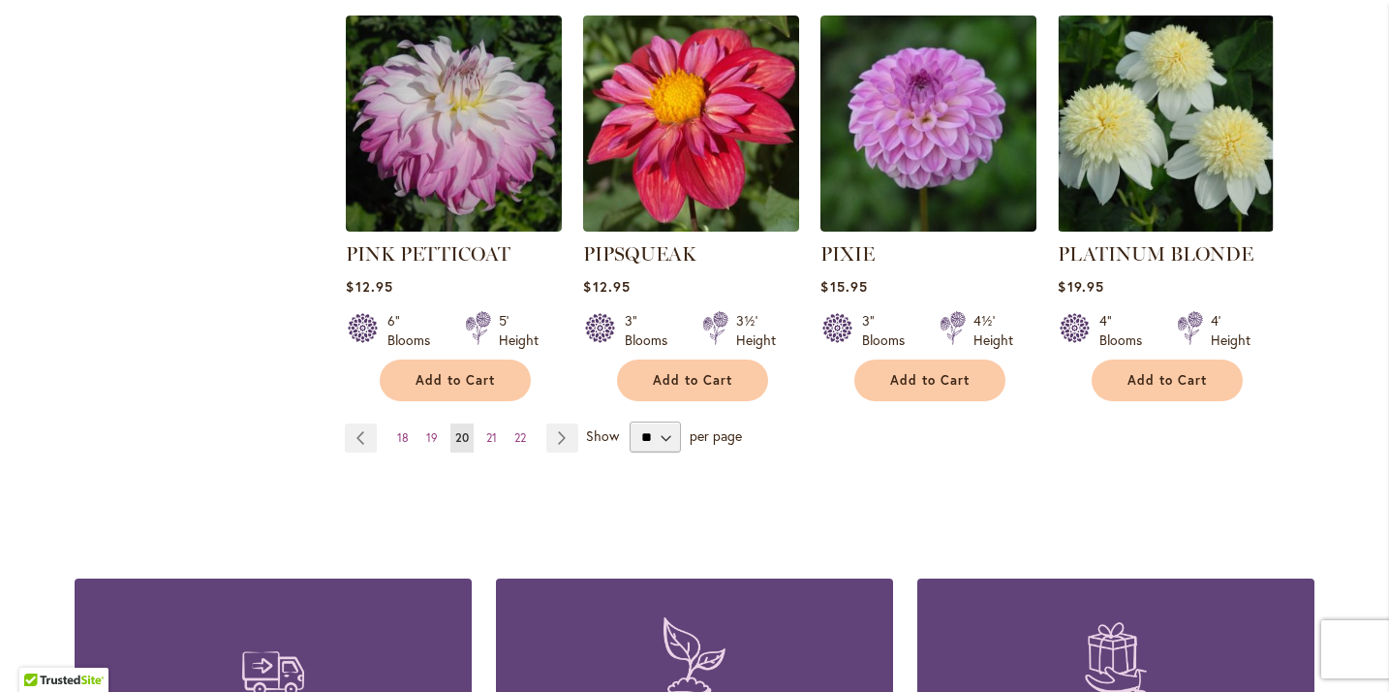
scroll to position [1771, 0]
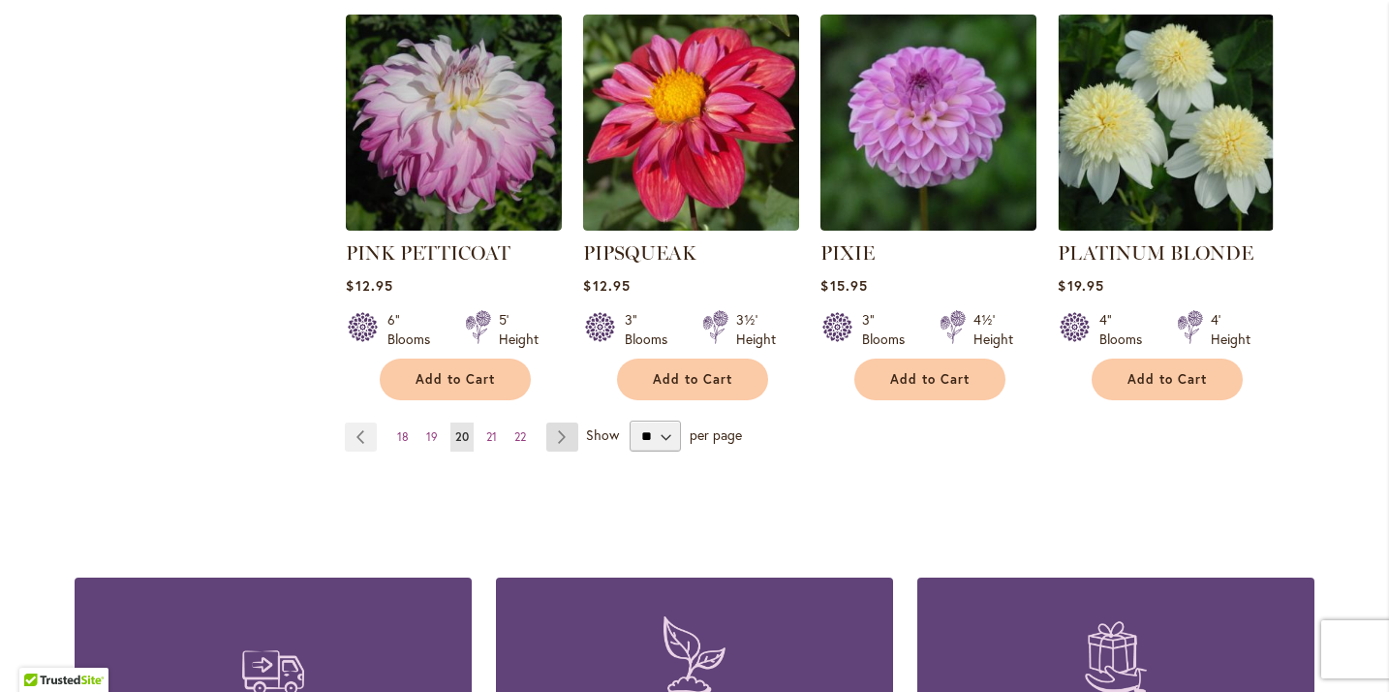
click at [561, 422] on link "Page Next" at bounding box center [562, 436] width 32 height 29
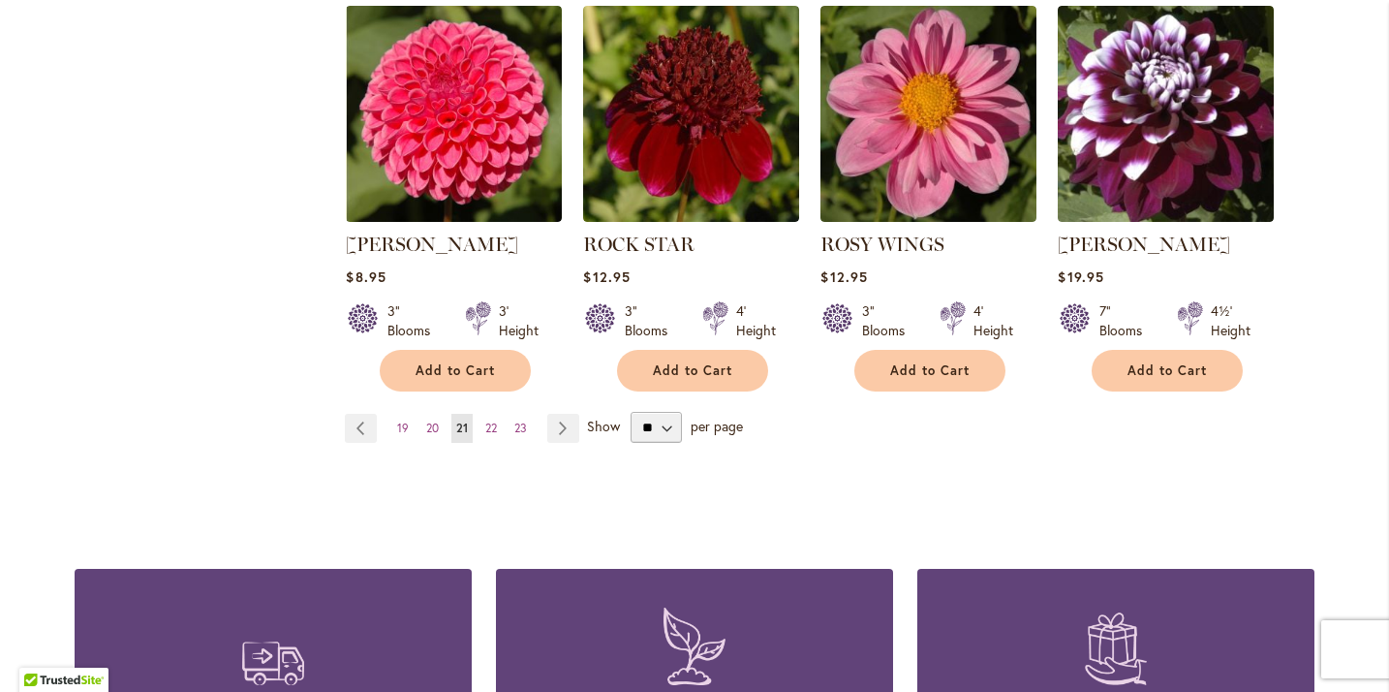
scroll to position [1729, 0]
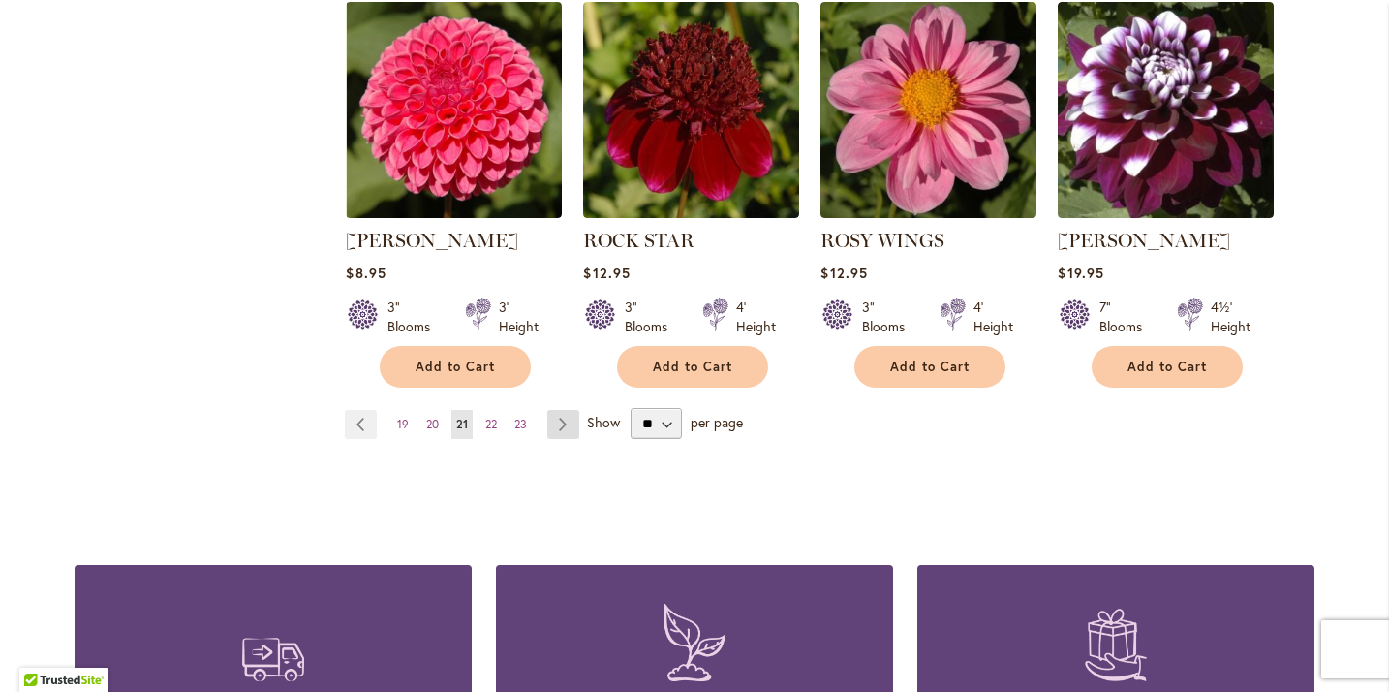
click at [568, 419] on link "Page Next" at bounding box center [563, 424] width 32 height 29
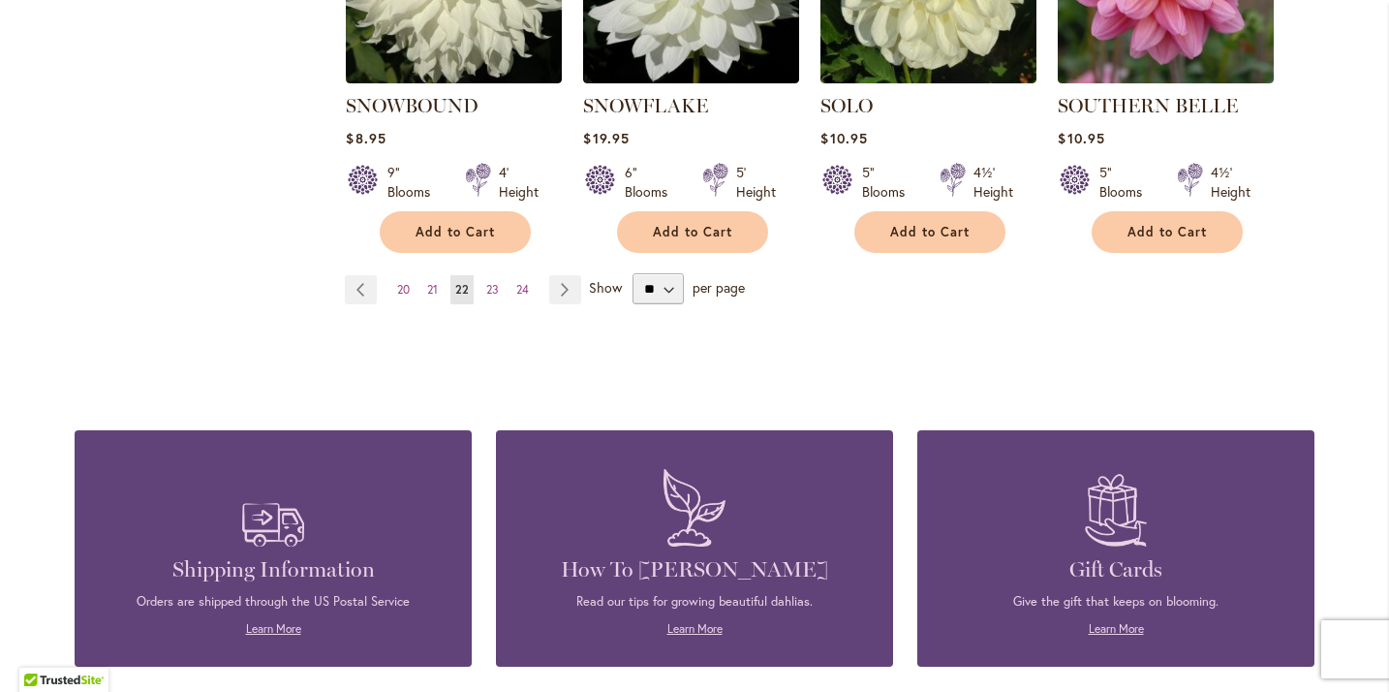
scroll to position [1865, 0]
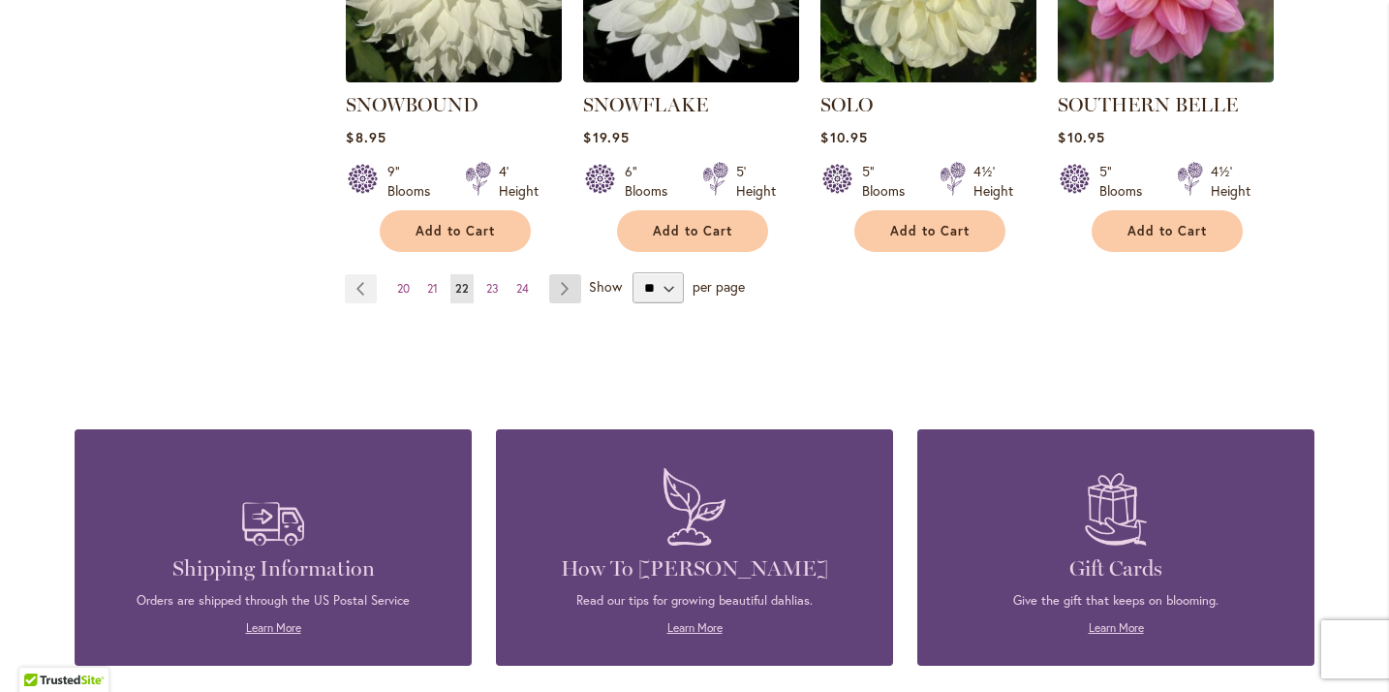
click at [560, 274] on link "Page Next" at bounding box center [565, 288] width 32 height 29
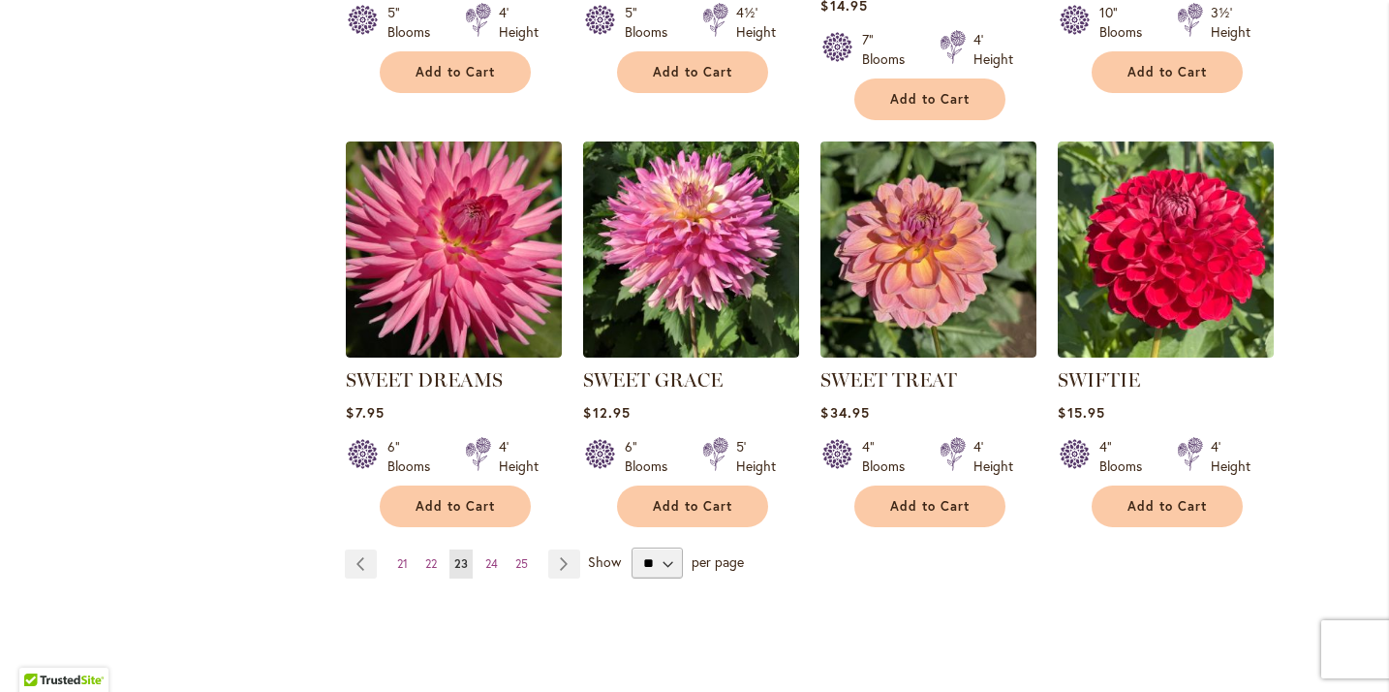
scroll to position [1592, 0]
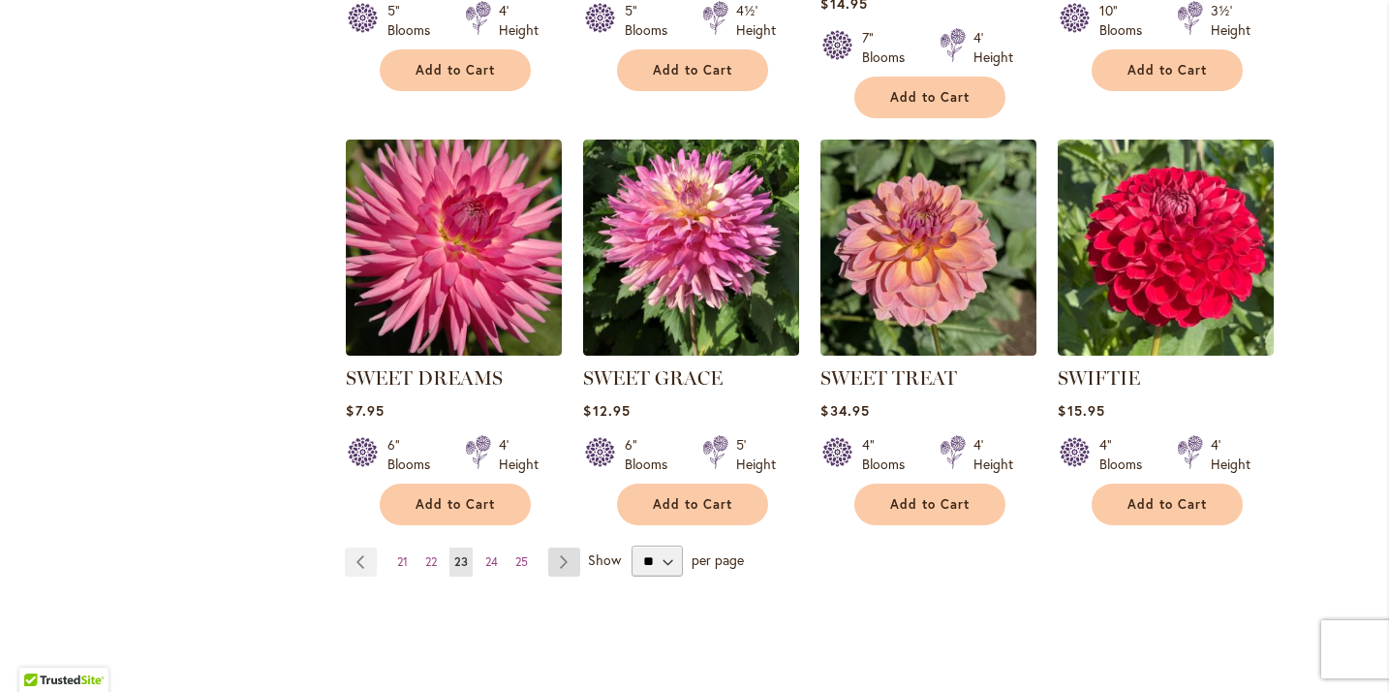
click at [564, 557] on link "Page Next" at bounding box center [564, 561] width 32 height 29
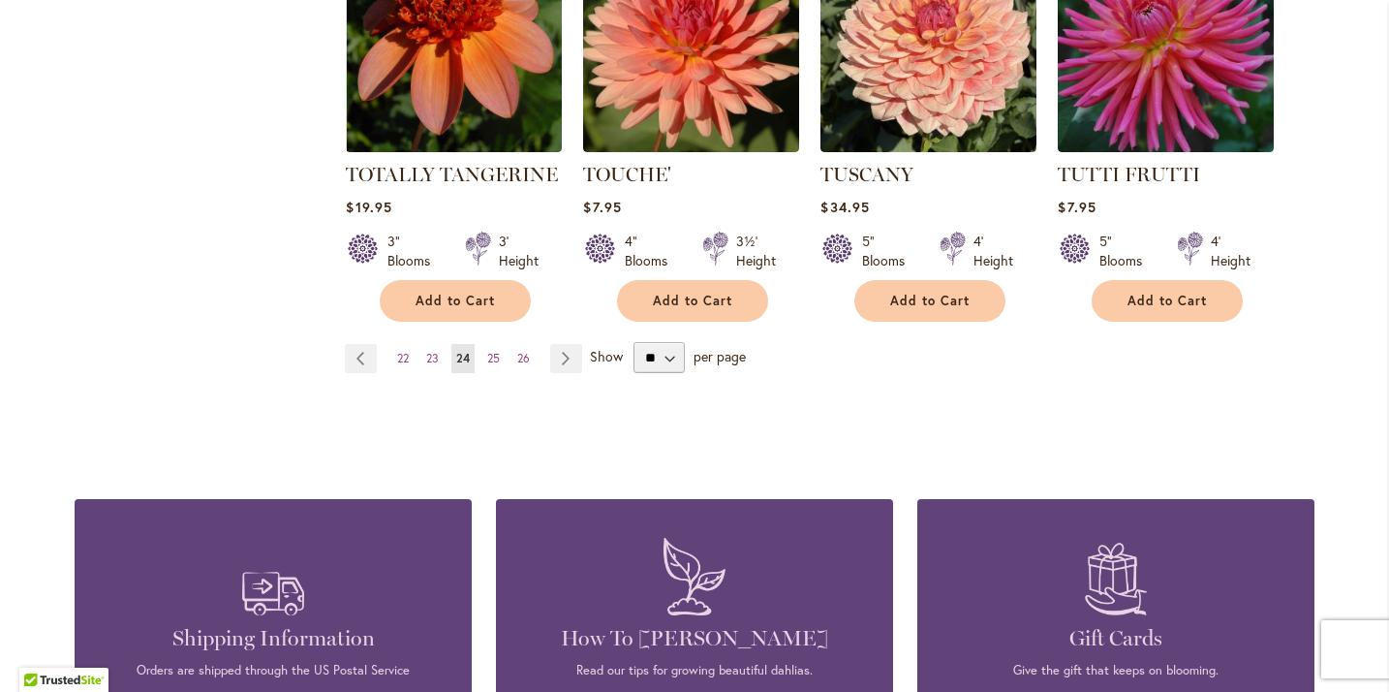
scroll to position [1798, 0]
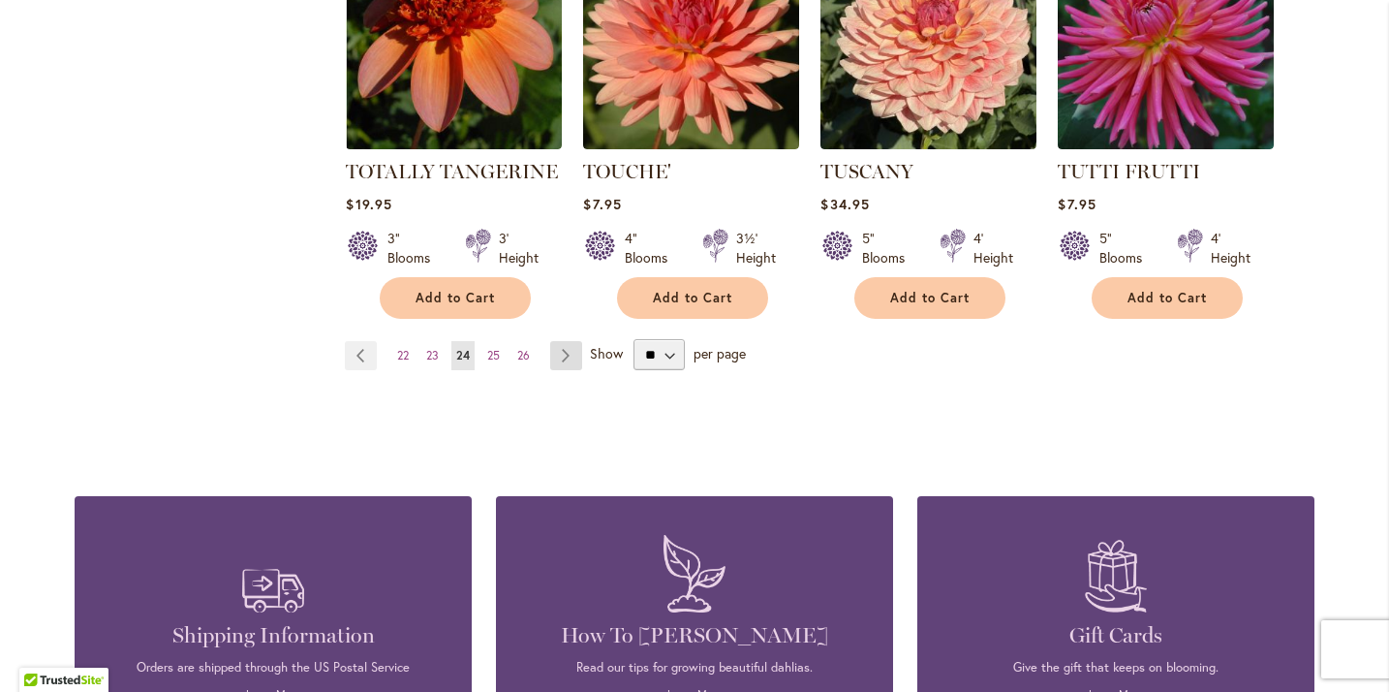
click at [564, 341] on link "Page Next" at bounding box center [566, 355] width 32 height 29
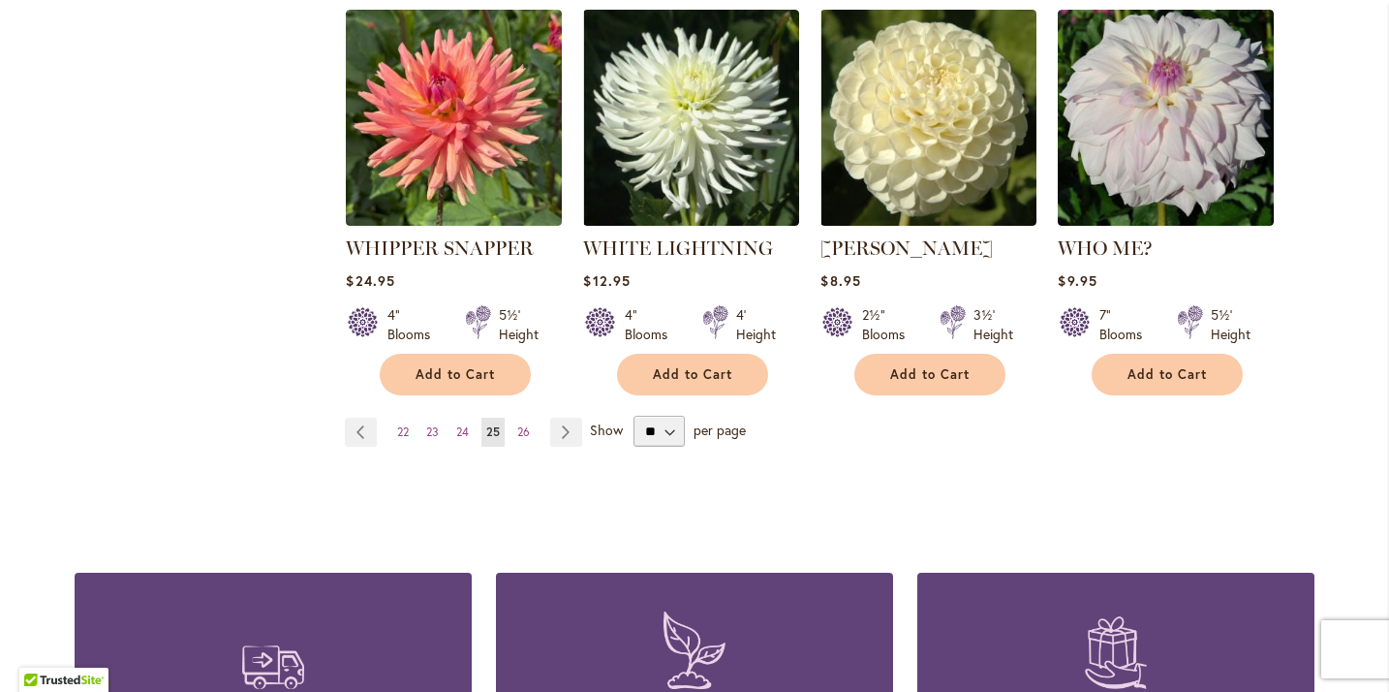
scroll to position [1724, 0]
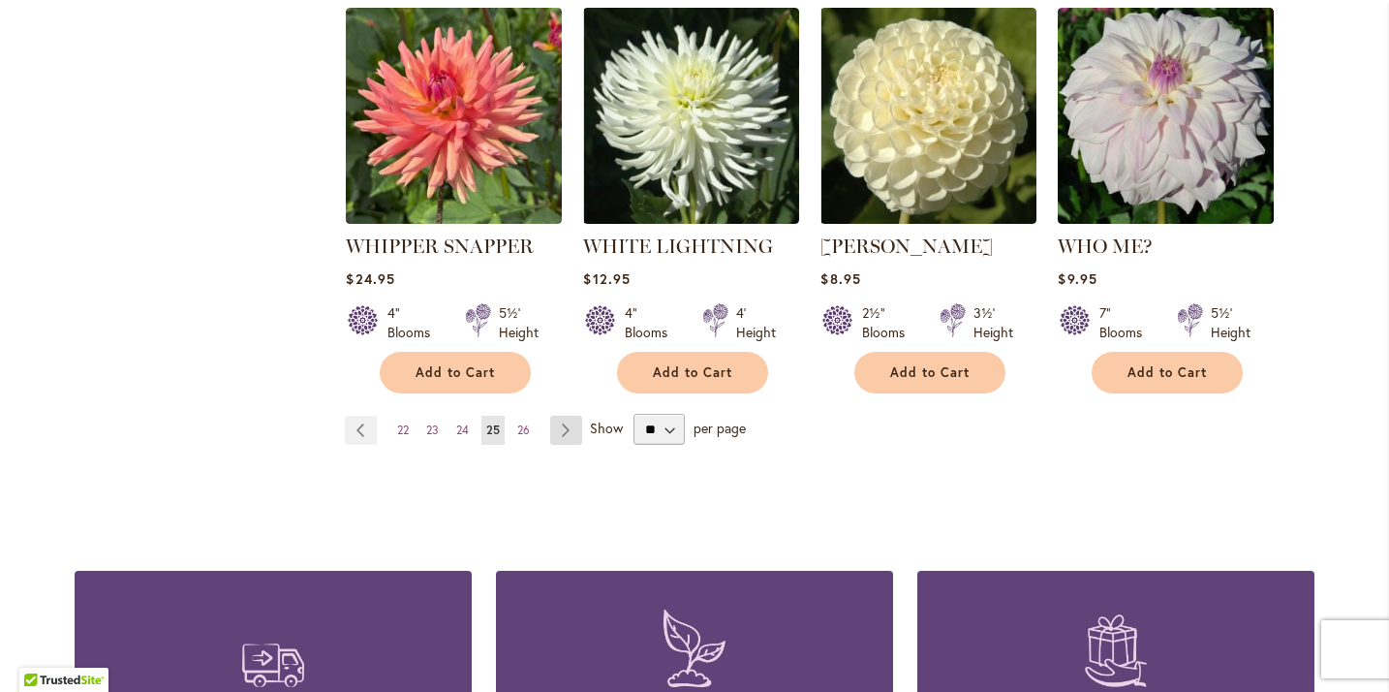
click at [561, 416] on link "Page Next" at bounding box center [566, 430] width 32 height 29
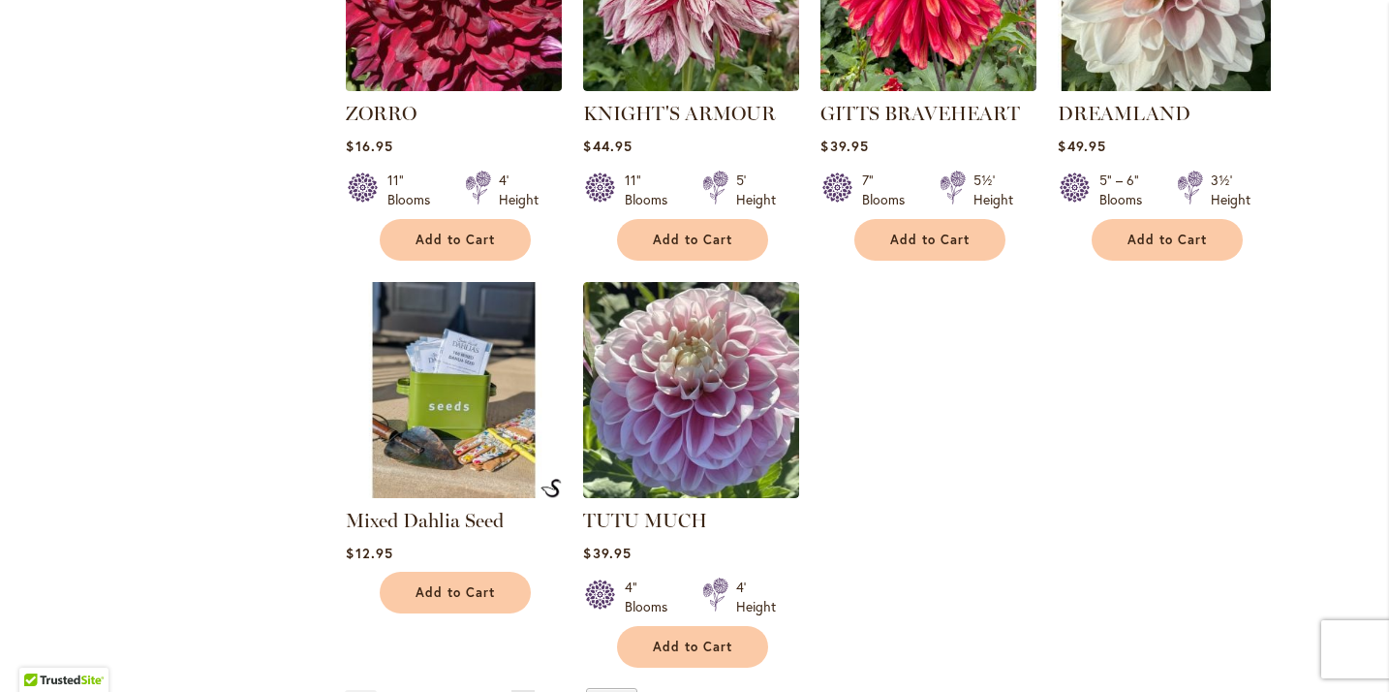
scroll to position [1427, 0]
